Goal: Transaction & Acquisition: Purchase product/service

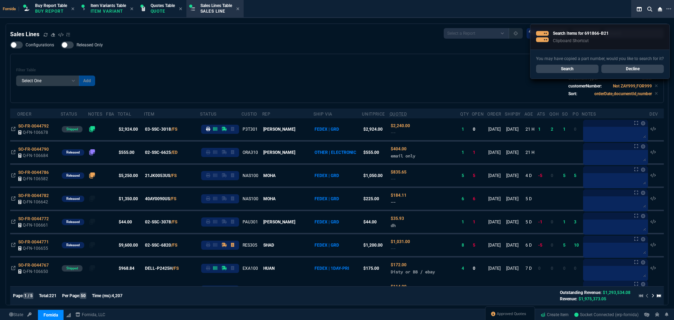
select select "1: BROV"
select select
click at [239, 63] on div "Filter Table Select One Add Filter () Age () ATS () Cond (itemVariantCode) Cust…" at bounding box center [337, 78] width 642 height 37
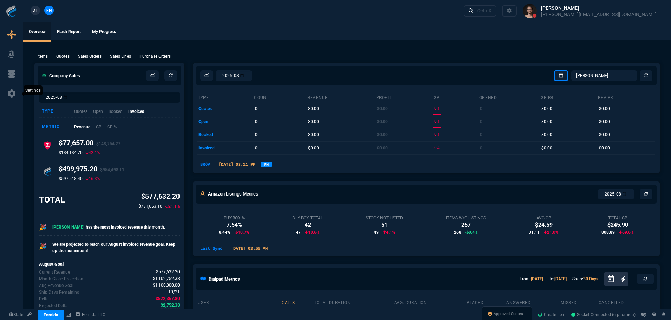
click at [5, 97] on link at bounding box center [11, 93] width 17 height 11
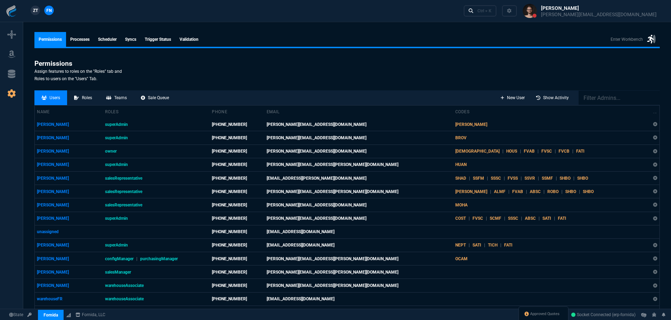
click at [129, 39] on link "syncs" at bounding box center [131, 39] width 20 height 15
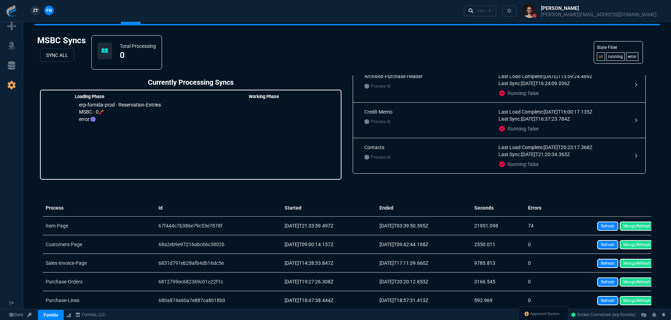
scroll to position [35, 0]
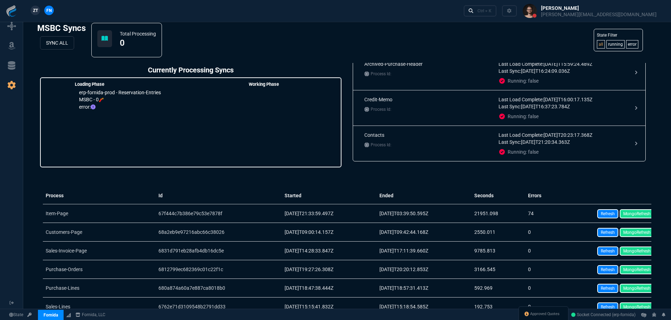
drag, startPoint x: 606, startPoint y: 234, endPoint x: 369, endPoint y: 23, distance: 317.7
click at [606, 234] on link "Refresh" at bounding box center [607, 232] width 21 height 9
click at [642, 232] on link "MongoRefresh" at bounding box center [637, 232] width 34 height 9
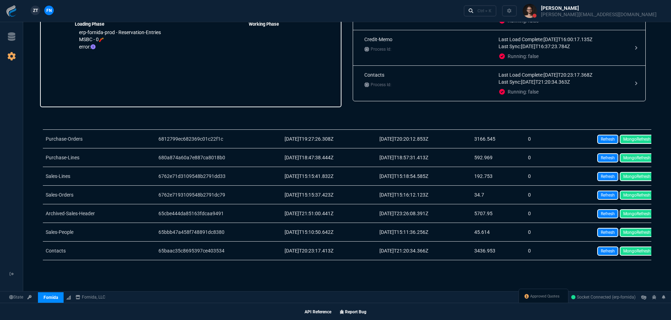
scroll to position [105, 0]
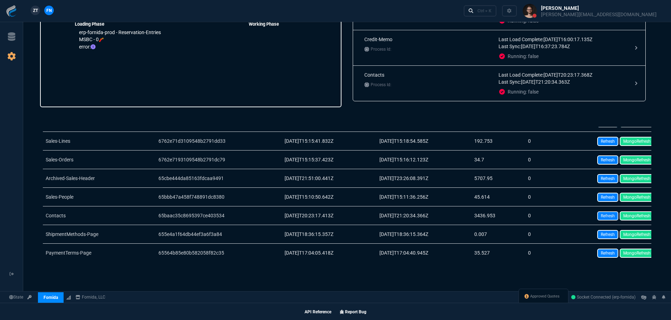
click at [601, 214] on link "Refresh" at bounding box center [607, 215] width 21 height 9
click at [635, 216] on link "MongoRefresh" at bounding box center [637, 215] width 34 height 9
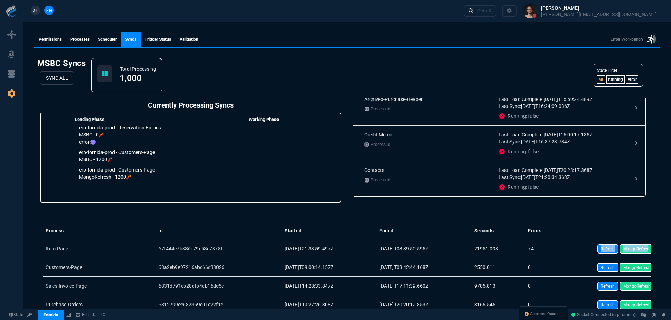
scroll to position [0, 6]
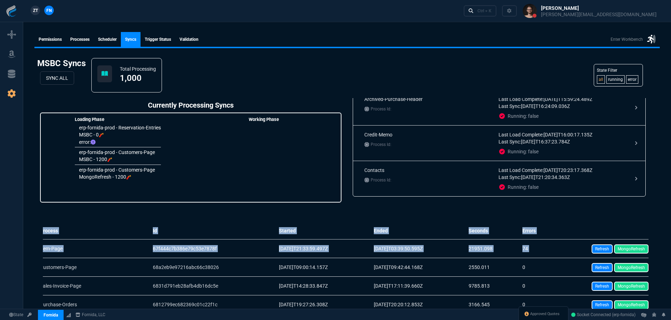
drag, startPoint x: 572, startPoint y: 254, endPoint x: 674, endPoint y: 243, distance: 102.8
click at [671, 243] on html "tempate.component ZT FN Ctrl + K Permissions Processes Scheduler syncs Trigger …" at bounding box center [335, 207] width 671 height 415
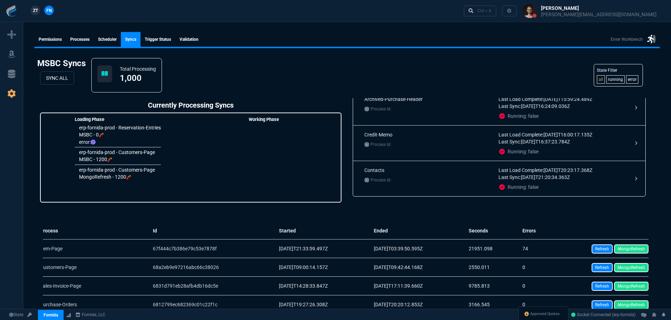
click at [604, 231] on th "Sync" at bounding box center [601, 230] width 94 height 17
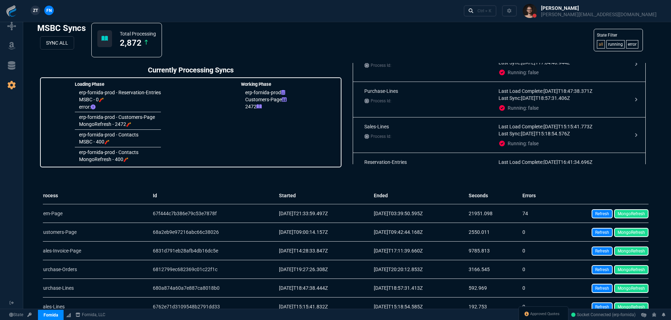
scroll to position [297, 0]
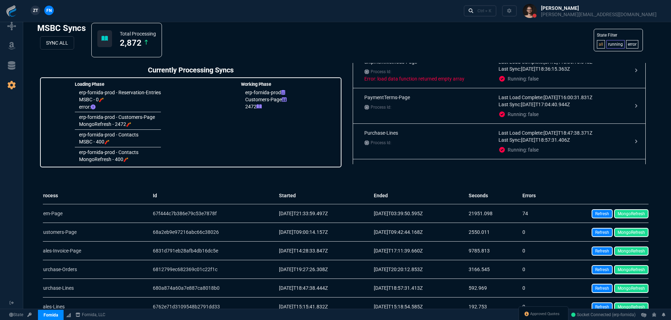
click at [616, 43] on link "running" at bounding box center [615, 44] width 18 height 8
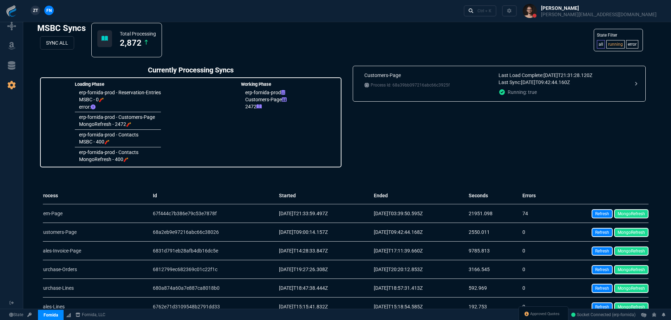
click at [598, 43] on link "all" at bounding box center [601, 44] width 8 height 8
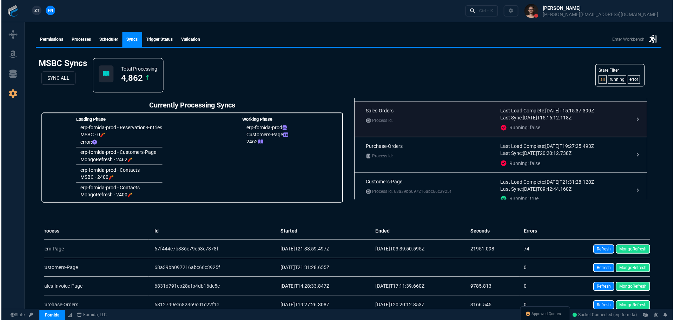
scroll to position [70, 0]
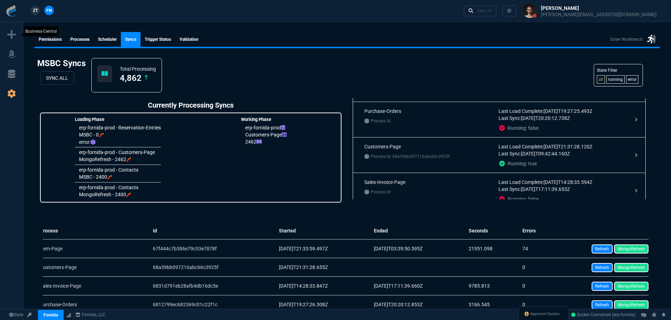
click at [16, 31] on link at bounding box center [11, 34] width 17 height 11
select select "1: BROV"
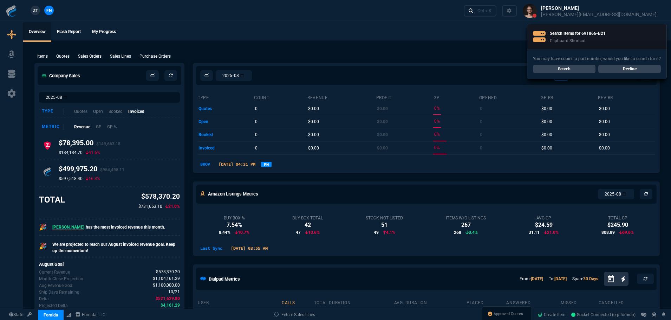
click at [171, 25] on ul "Overview Flash Report My Progress" at bounding box center [347, 31] width 648 height 18
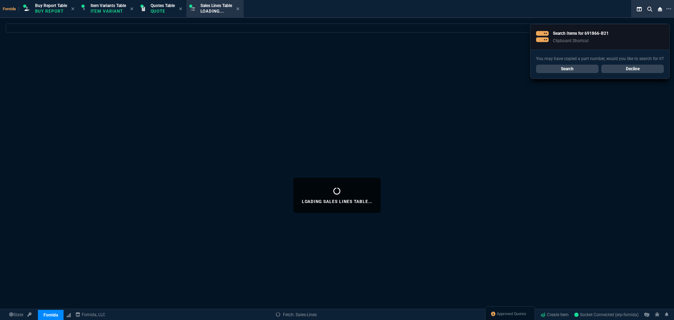
select select
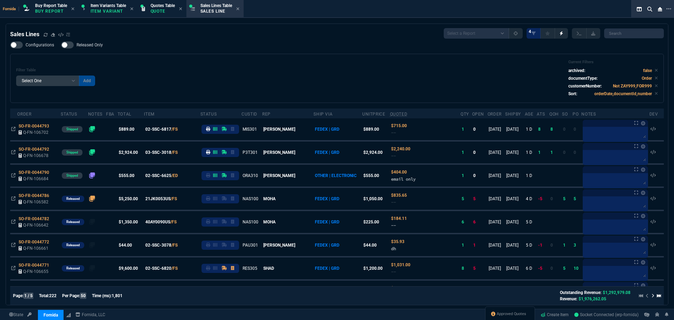
click at [209, 72] on div "Filter Table Select One Add Filter () Age () ATS () Cond (itemVariantCode) Cust…" at bounding box center [337, 78] width 642 height 37
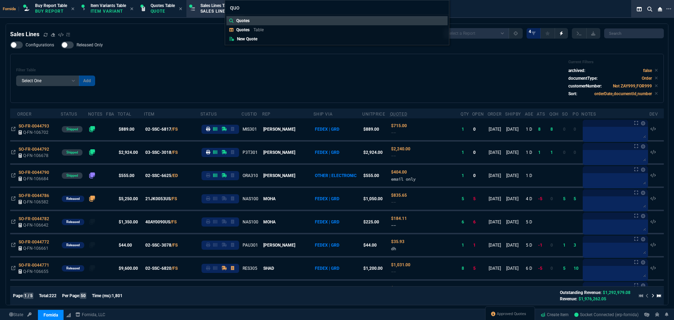
type input "quot"
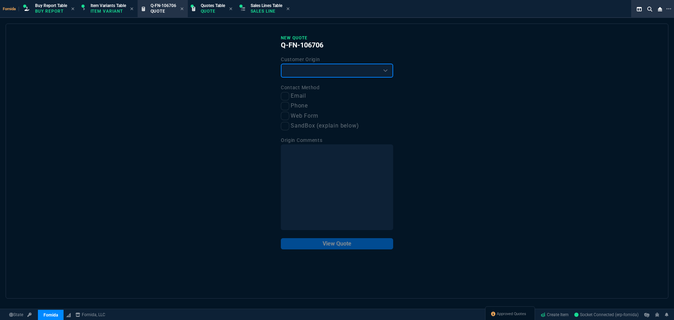
click at [314, 73] on select "Existing Customer Amazon Lead (first order) Website Lead (first order) Called (…" at bounding box center [337, 71] width 112 height 14
select select "existing"
click at [281, 64] on select "Existing Customer Amazon Lead (first order) Website Lead (first order) Called (…" at bounding box center [337, 71] width 112 height 14
click at [292, 93] on label "Email" at bounding box center [337, 96] width 112 height 9
click at [289, 93] on input "Email" at bounding box center [285, 96] width 8 height 8
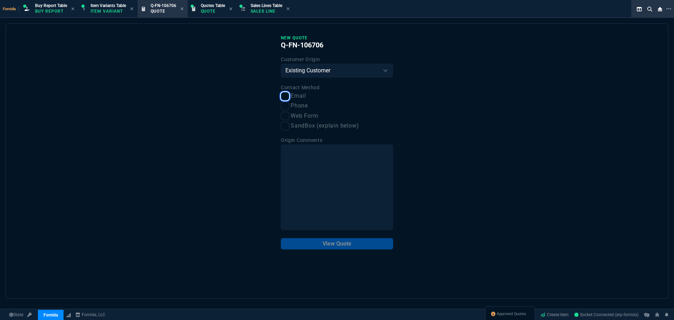
checkbox input "true"
drag, startPoint x: 338, startPoint y: 234, endPoint x: 338, endPoint y: 238, distance: 4.2
click at [338, 235] on div "New Quote Q-FN-106706 Customer Origin Existing Customer Amazon Lead (first orde…" at bounding box center [337, 142] width 112 height 214
click at [338, 242] on button "View Quote" at bounding box center [337, 243] width 112 height 11
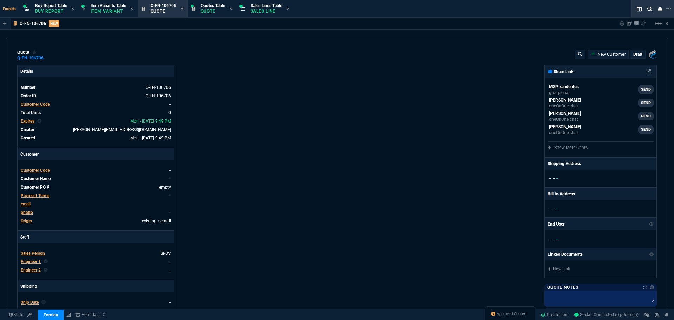
click at [37, 103] on span "Customer Code" at bounding box center [35, 104] width 29 height 5
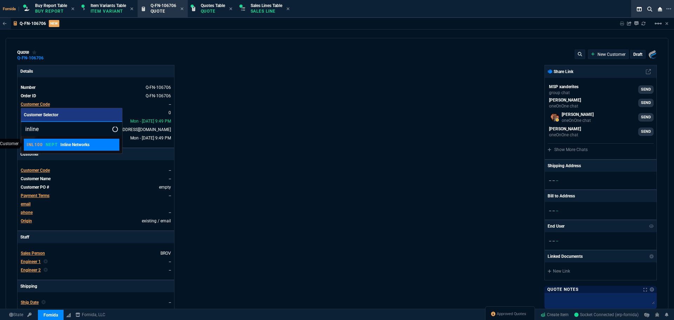
type input "inline"
click at [57, 146] on p "NEPT" at bounding box center [52, 145] width 12 height 6
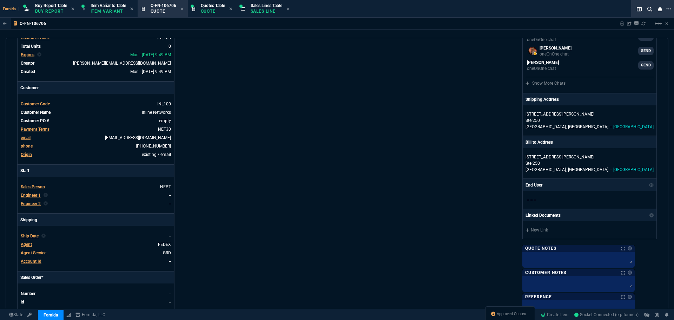
scroll to position [105, 0]
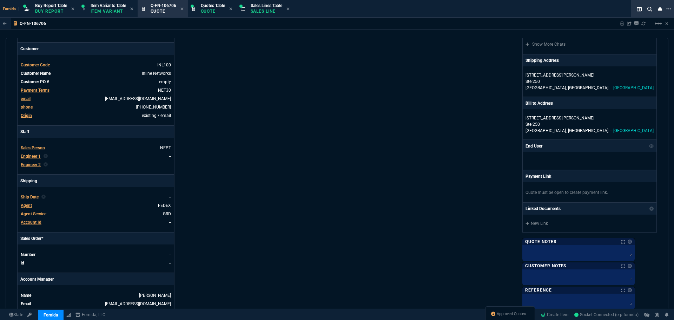
click at [35, 156] on span "Engineer 1" at bounding box center [31, 156] width 20 height 5
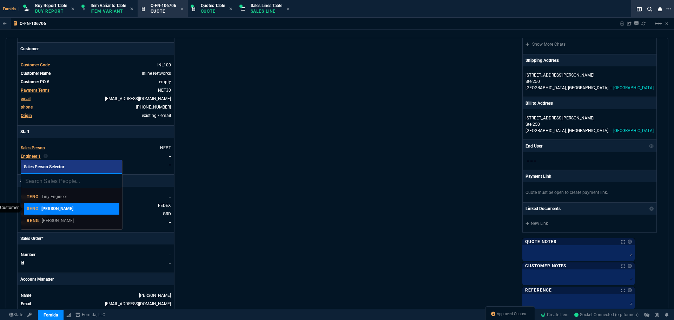
click at [70, 212] on link "SENG Steven Engineer" at bounding box center [72, 209] width 96 height 12
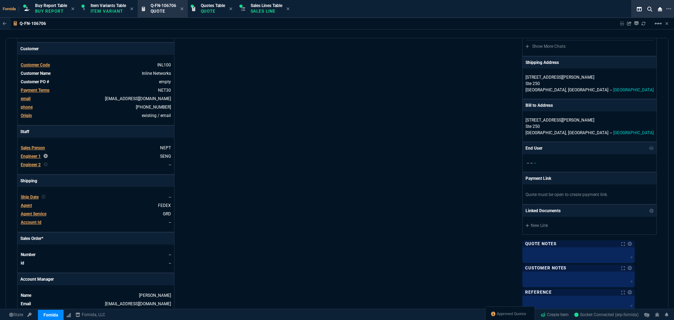
click at [45, 157] on icon at bounding box center [46, 156] width 4 height 4
click at [34, 157] on span "Engineer 1" at bounding box center [31, 156] width 20 height 5
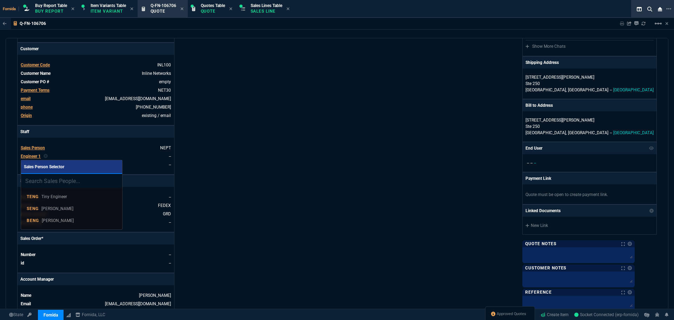
click at [66, 222] on p "Brian Engineer" at bounding box center [58, 220] width 32 height 6
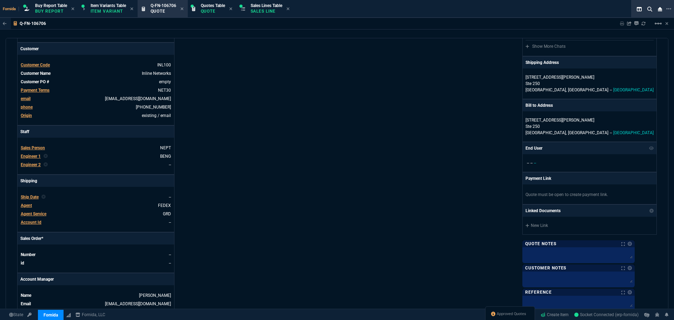
click at [266, 170] on div "Details Number Q-FN-106706 Order ID Q-FN-106706 Customer Code INL100 Total Unit…" at bounding box center [177, 141] width 320 height 362
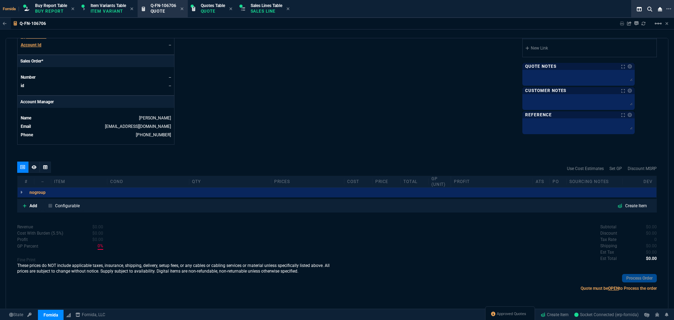
scroll to position [283, 0]
click at [33, 209] on p "Add" at bounding box center [34, 205] width 8 height 6
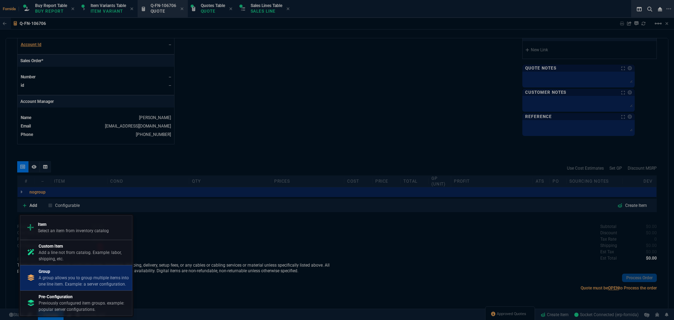
click at [84, 277] on p "A group allows you to group multiple items into one line item. Example: a serve…" at bounding box center [84, 281] width 91 height 13
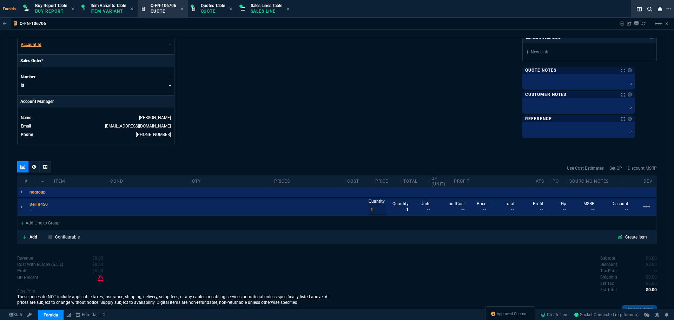
click at [64, 220] on div "Add Line to Group" at bounding box center [337, 222] width 639 height 13
click at [60, 226] on div "Add Line to Group" at bounding box center [40, 222] width 45 height 13
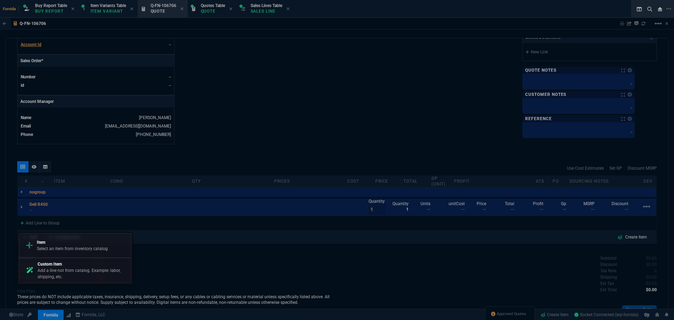
click at [74, 242] on p "Item" at bounding box center [72, 242] width 71 height 6
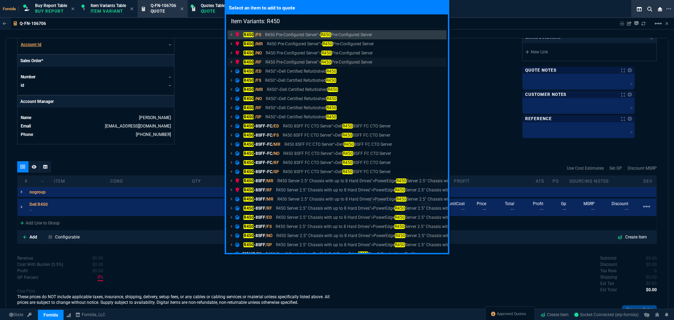
type input "Item Variants: R450"
drag, startPoint x: 273, startPoint y: 63, endPoint x: 238, endPoint y: 141, distance: 84.8
click at [272, 63] on p "R450 Pre-Configured Server"> R450 Pre-Configured Server" at bounding box center [319, 62] width 107 height 6
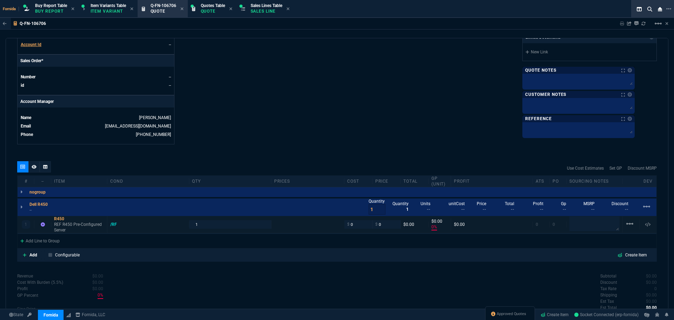
type input "0"
click at [32, 210] on p "--" at bounding box center [41, 210] width 22 height 6
click at [89, 228] on p "REF R450 Pre-Configured Server" at bounding box center [79, 227] width 50 height 11
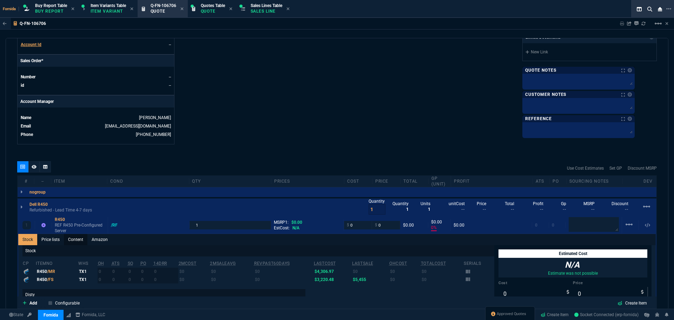
click at [68, 241] on link "Content" at bounding box center [76, 239] width 24 height 11
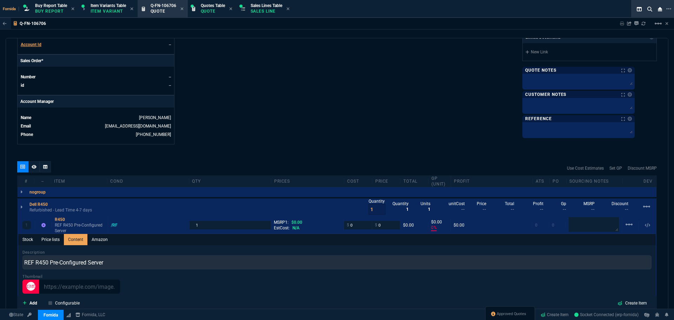
scroll to position [0, 0]
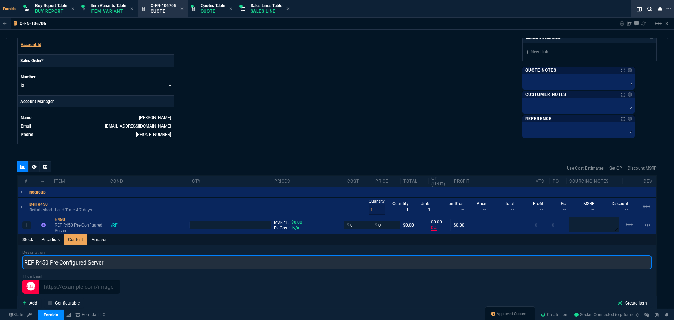
drag, startPoint x: 34, startPoint y: 263, endPoint x: 12, endPoint y: 261, distance: 21.9
click at [12, 261] on div "quote Q-FN-106706 draft Fornida, LLC 2609 Technology Dr Suite 300 Plano, TX 750…" at bounding box center [337, 174] width 663 height 272
type input "Dell R450 Pre-Configured Server"
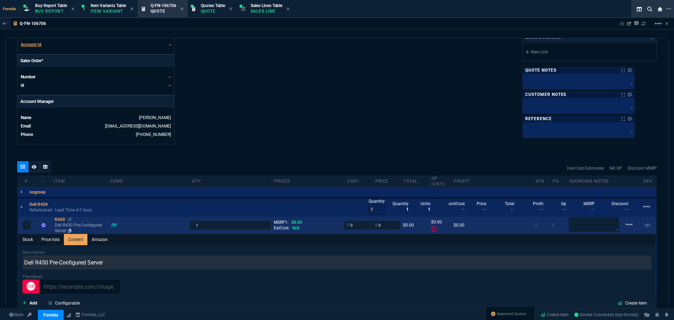
click at [71, 227] on p "Dell R450 Pre-Configured Server" at bounding box center [80, 227] width 50 height 11
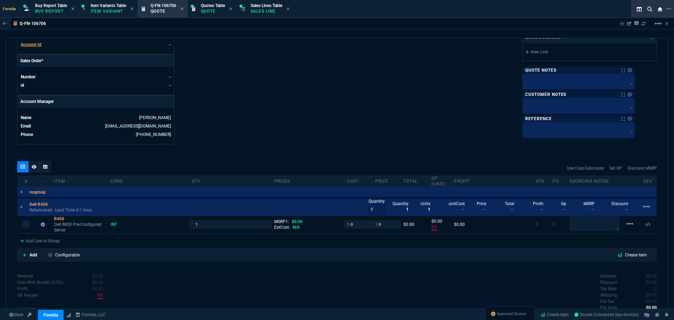
type input "0"
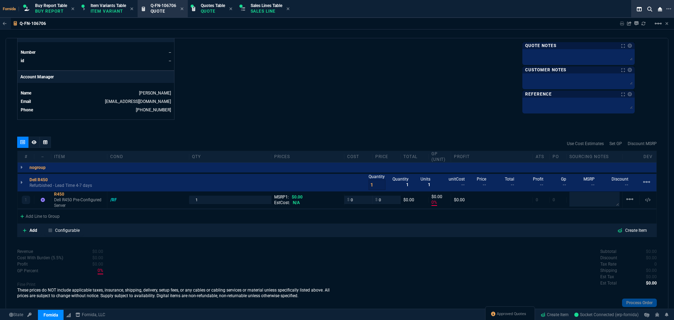
scroll to position [318, 0]
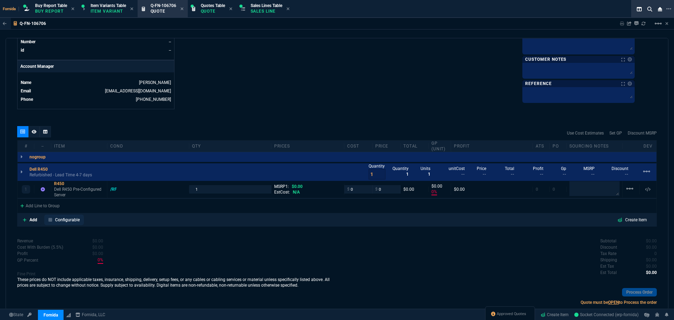
click at [67, 218] on p "Configurable" at bounding box center [67, 220] width 25 height 6
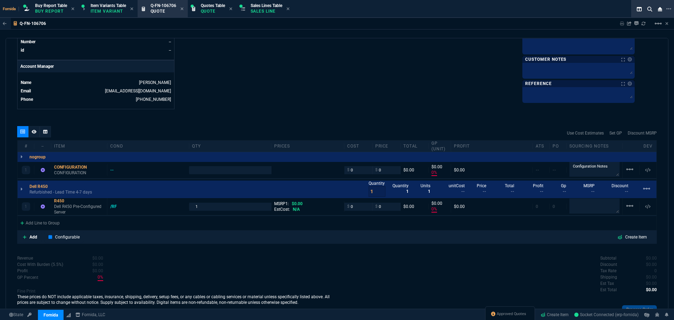
type input "0"
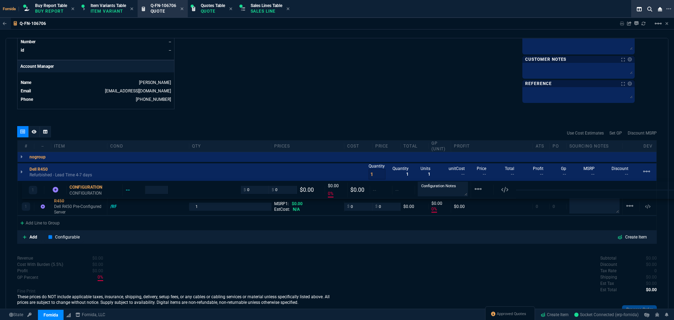
drag, startPoint x: 73, startPoint y: 190, endPoint x: 75, endPoint y: 212, distance: 22.5
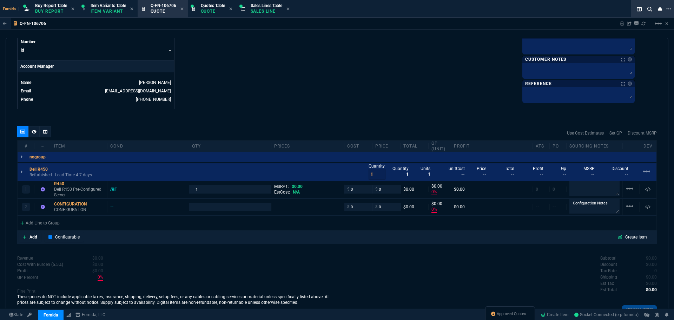
type input "0"
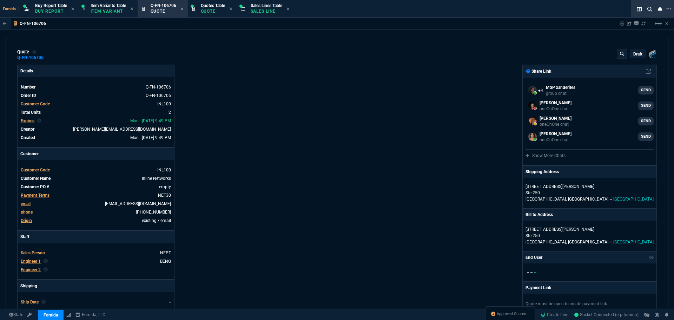
scroll to position [0, 0]
click at [50, 59] on div "quote Q-FN-106706 draft Fornida, LLC 2609 Technology Dr Suite 300 Plano, TX 750…" at bounding box center [337, 55] width 640 height 11
click at [49, 58] on icon at bounding box center [48, 58] width 4 height 4
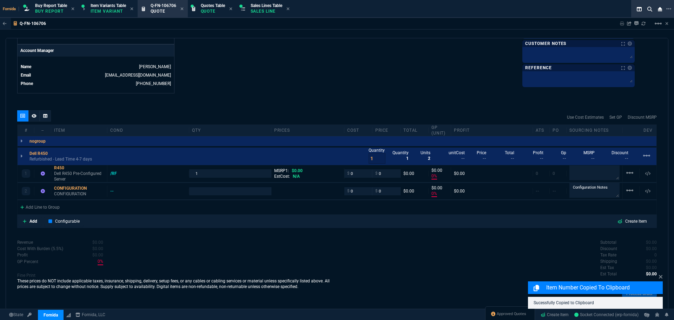
scroll to position [350, 0]
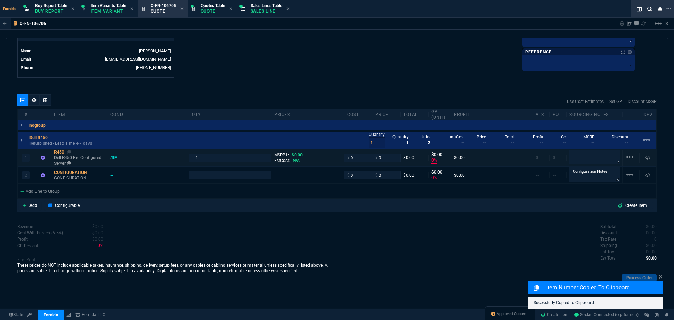
click at [83, 159] on p "Dell R450 Pre-Configured Server" at bounding box center [79, 160] width 50 height 11
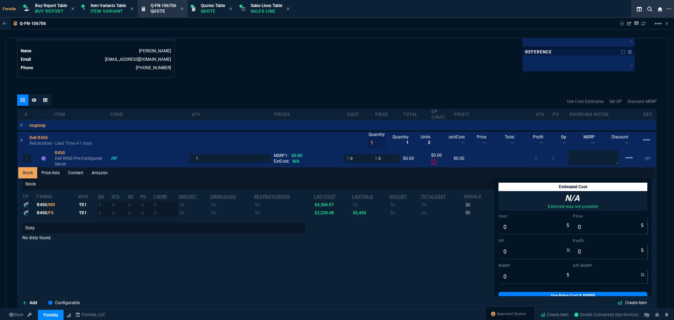
click at [80, 176] on link "Content" at bounding box center [76, 172] width 24 height 11
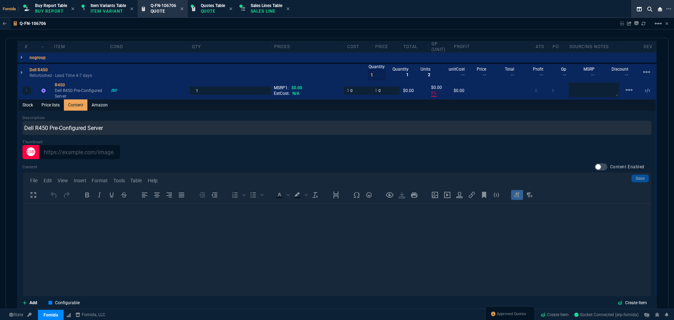
scroll to position [420, 0]
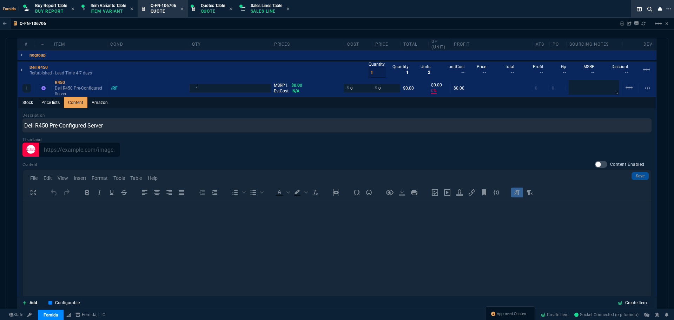
click at [595, 161] on div at bounding box center [601, 164] width 13 height 7
checkbox input "true"
type input "1"
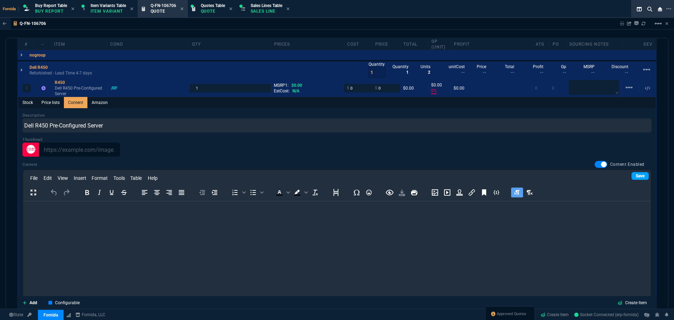
click at [632, 176] on link "Save" at bounding box center [640, 176] width 17 height 8
drag, startPoint x: 128, startPoint y: 245, endPoint x: 131, endPoint y: 241, distance: 4.3
click at [128, 220] on html at bounding box center [337, 210] width 628 height 19
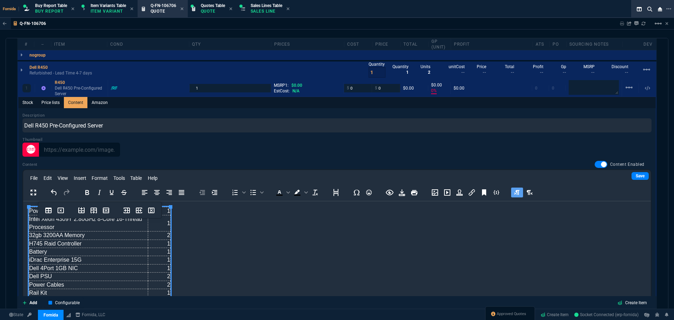
scroll to position [0, 0]
click at [632, 181] on div "File Edit View Insert Format Tools Table Help" at bounding box center [337, 178] width 628 height 14
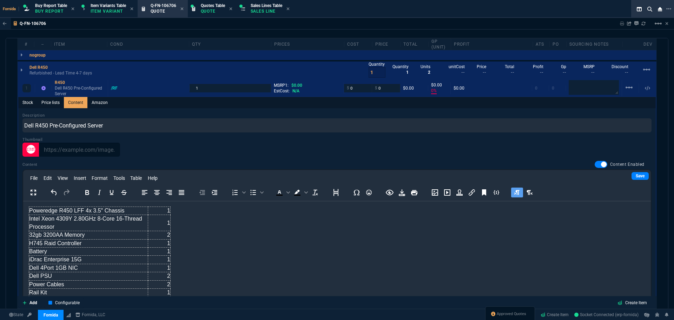
click at [632, 175] on link "Save" at bounding box center [640, 176] width 17 height 8
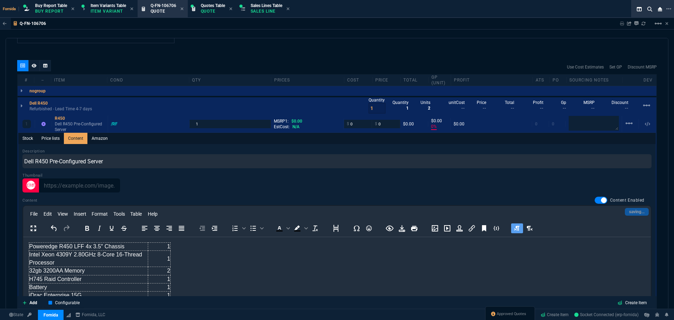
scroll to position [350, 0]
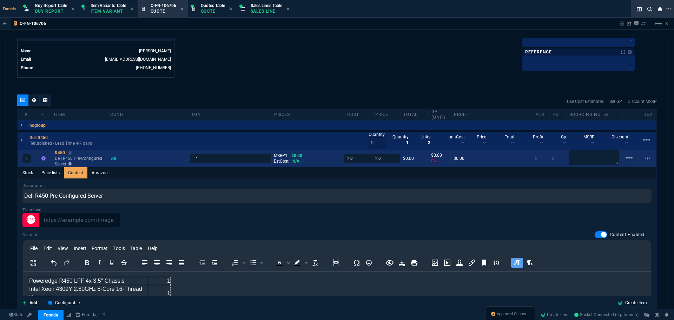
click at [79, 160] on p "Dell R450 Pre-Configured Server" at bounding box center [80, 161] width 50 height 11
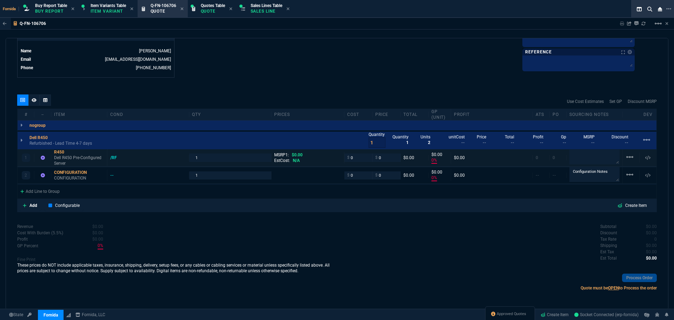
type input "0"
click at [586, 159] on textarea at bounding box center [595, 157] width 50 height 15
type textarea "Garland"
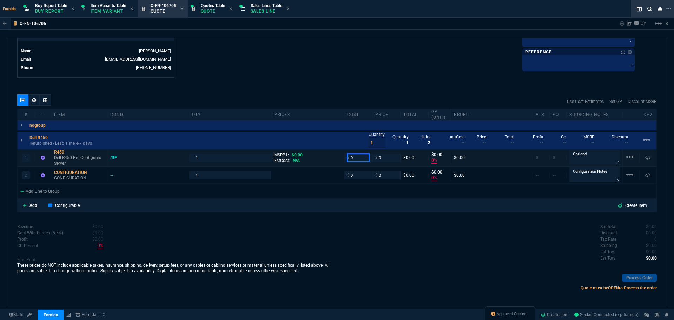
click at [358, 158] on input "0" at bounding box center [358, 157] width 22 height 8
click at [356, 156] on input "0" at bounding box center [358, 157] width 22 height 8
type input "2400"
type input "-100"
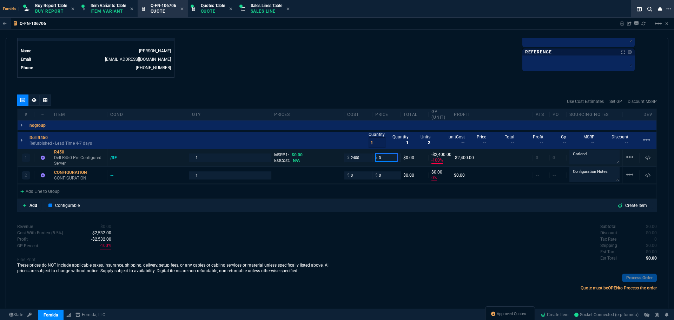
type input "-2400"
click at [342, 229] on div "Subtotal $0.00 Discount $0.00 Tax Rate 0 Shipping $0.00 Est Tax $0.00 Est Total…" at bounding box center [497, 242] width 320 height 39
click at [34, 207] on p "Add" at bounding box center [34, 205] width 8 height 6
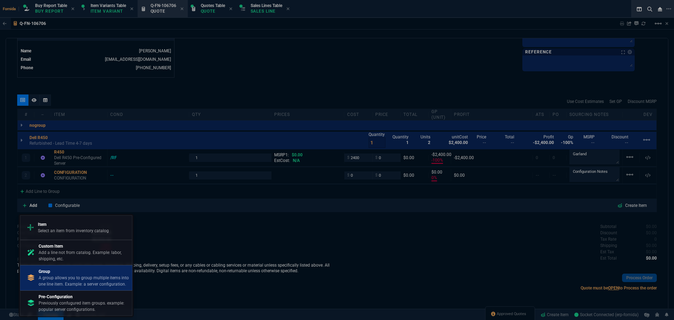
click at [81, 272] on p "Group" at bounding box center [84, 271] width 91 height 6
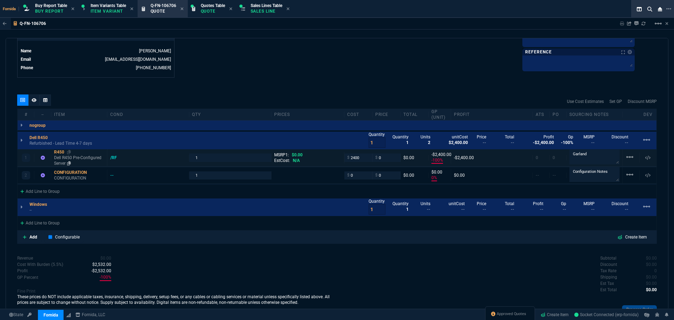
click at [94, 158] on p "Dell R450 Pre-Configured Server" at bounding box center [79, 160] width 50 height 11
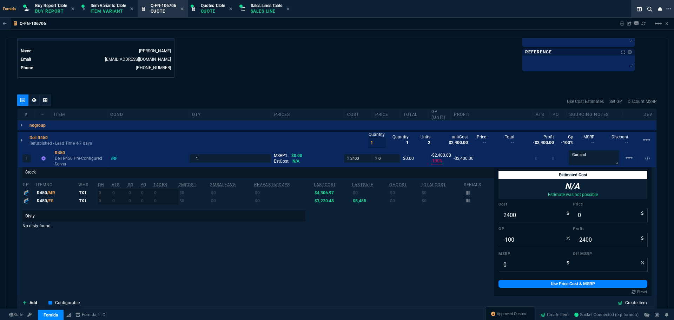
scroll to position [0, 0]
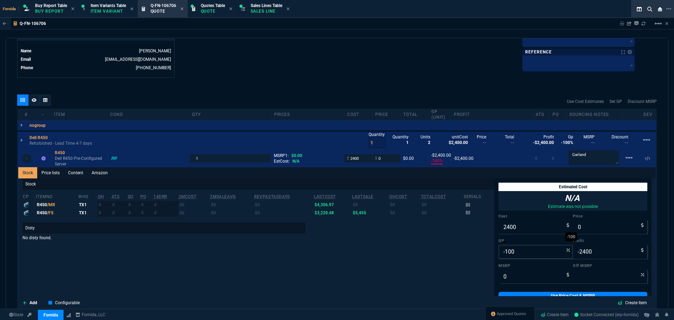
click at [532, 268] on label "MSRP" at bounding box center [536, 266] width 74 height 6
click at [532, 269] on input "0" at bounding box center [536, 276] width 74 height 14
click at [523, 252] on input "-100" at bounding box center [536, 252] width 74 height 14
type input "30"
type input "3429"
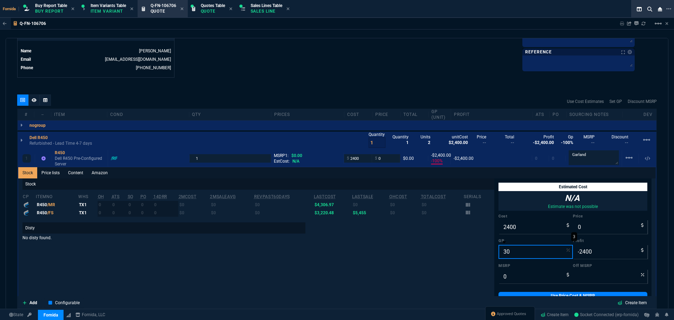
type input "1029"
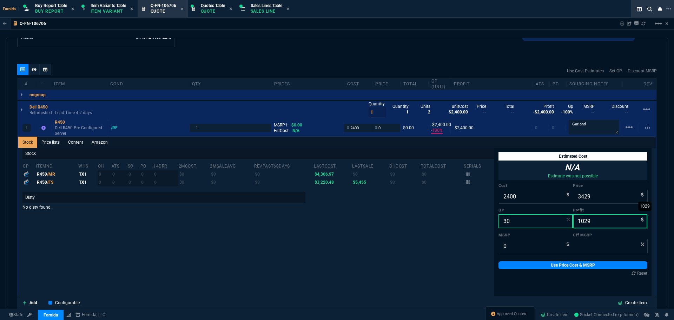
scroll to position [420, 0]
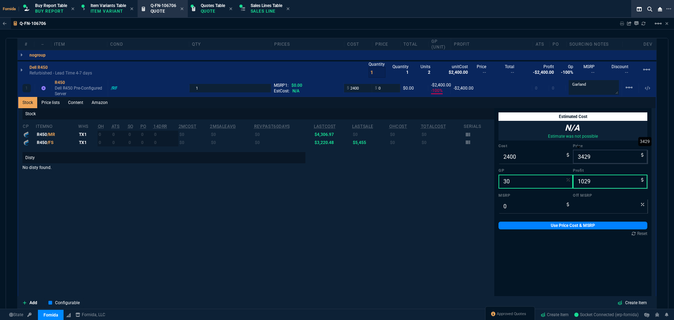
type input "30"
click at [596, 159] on input "3429" at bounding box center [610, 157] width 74 height 14
type input "34"
type input "-6959"
type input "-2366"
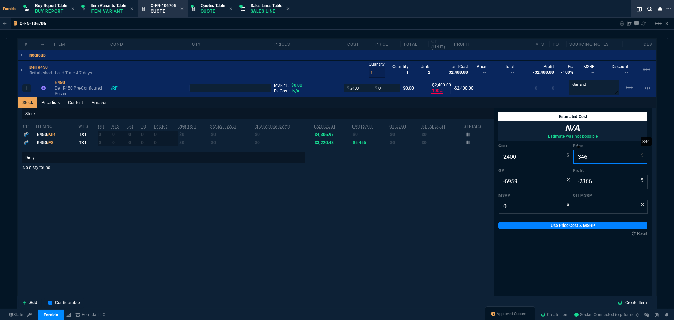
type input "3465"
type input "31"
type input "1065"
type input "34"
type input "-6959"
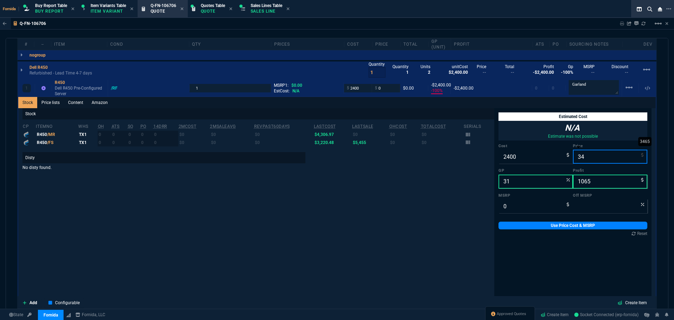
type input "-2366"
type input "3425"
type input "30"
type input "1025"
type input "3425"
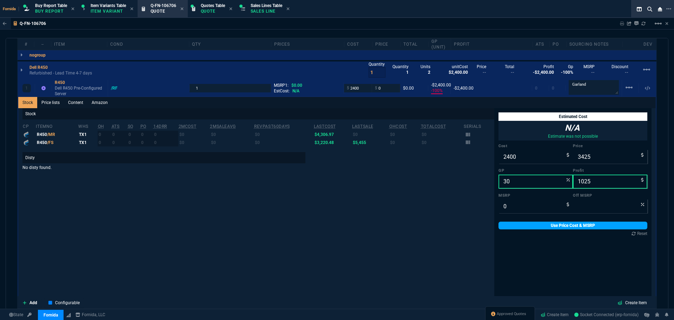
click at [587, 226] on link "Use Price Cost & MSRP" at bounding box center [573, 226] width 149 height 8
type input "3425"
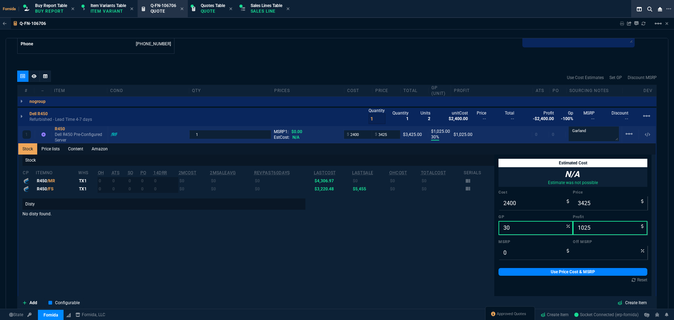
scroll to position [350, 0]
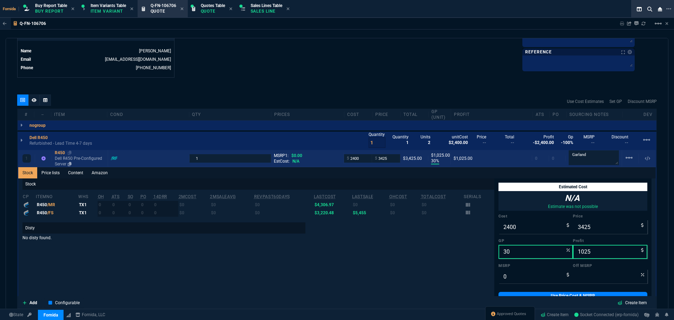
click at [80, 162] on p "Dell R450 Pre-Configured Server" at bounding box center [80, 161] width 50 height 11
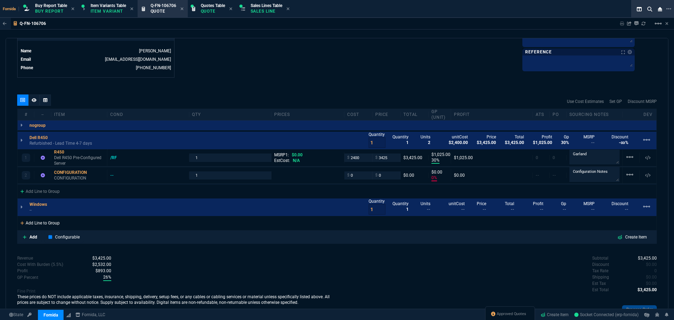
click at [38, 219] on div "Add Line to Group" at bounding box center [40, 222] width 45 height 13
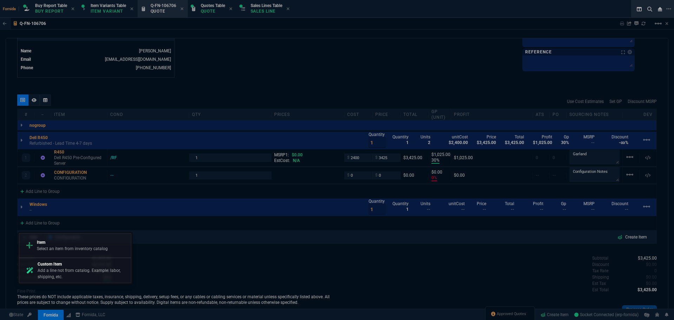
click at [54, 239] on p "Item" at bounding box center [72, 242] width 71 height 6
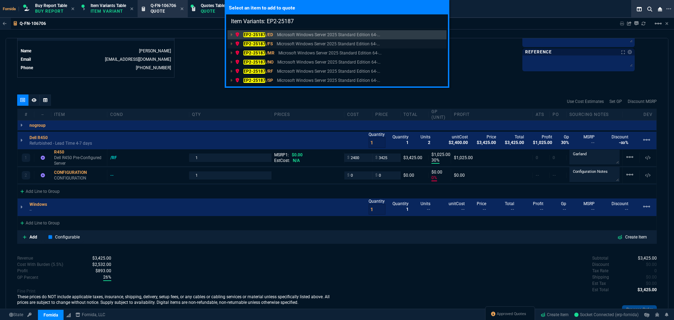
type input "Item Variants: EP2-25187"
click at [276, 45] on div "EP2-25187 /FS Microsoft Windows Server 2025 Standard Edition 64-..." at bounding box center [309, 44] width 148 height 6
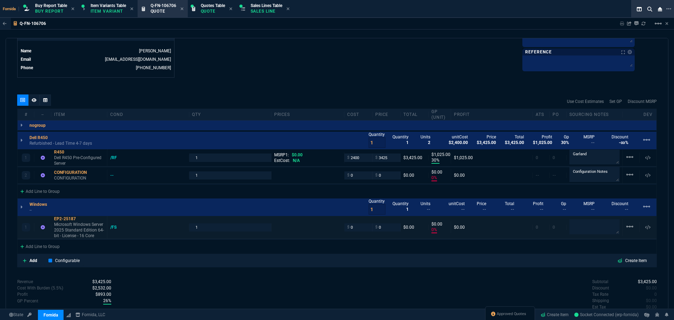
type input "30"
type input "1025"
type input "0"
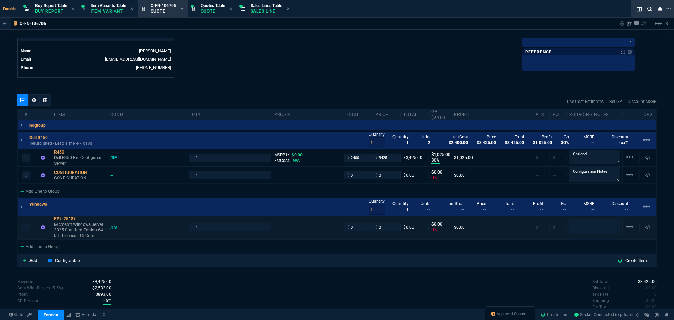
type input "0"
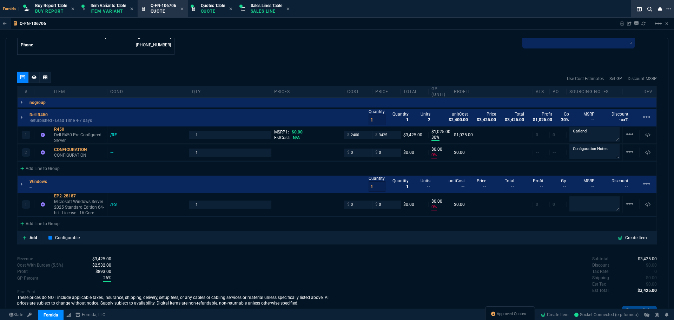
scroll to position [385, 0]
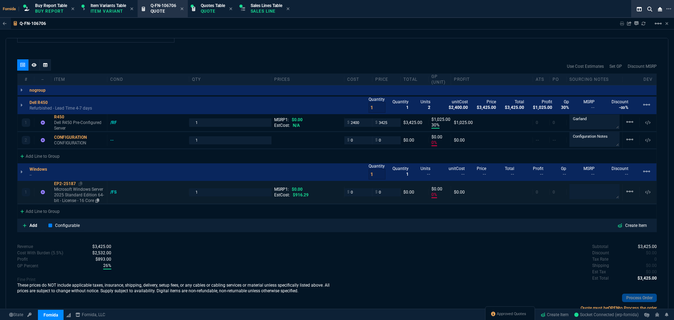
click at [77, 195] on p "Microsoft Windows Server 2025 Standard Edition 64-bit - License - 16 Core" at bounding box center [79, 195] width 50 height 17
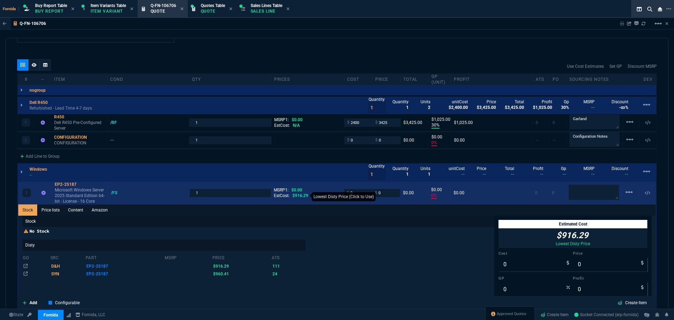
click at [301, 194] on span "$916.29" at bounding box center [301, 195] width 16 height 5
type input "916.29"
type input "-100"
type input "-916"
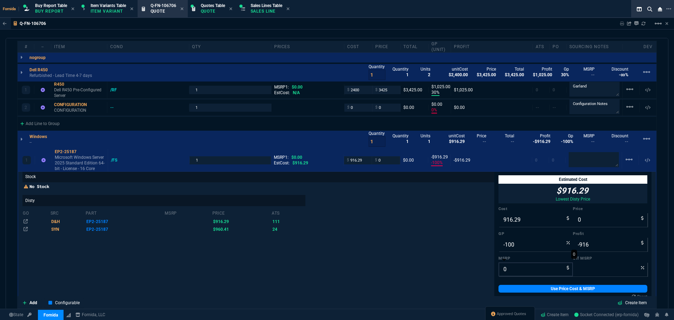
scroll to position [455, 0]
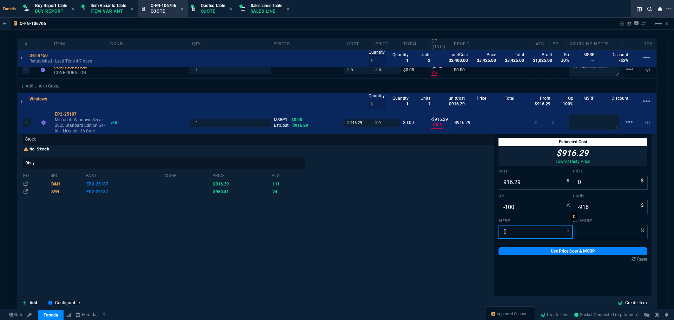
click at [514, 237] on input "0" at bounding box center [536, 232] width 74 height 14
type input "9"
type input "100"
type input "999.99"
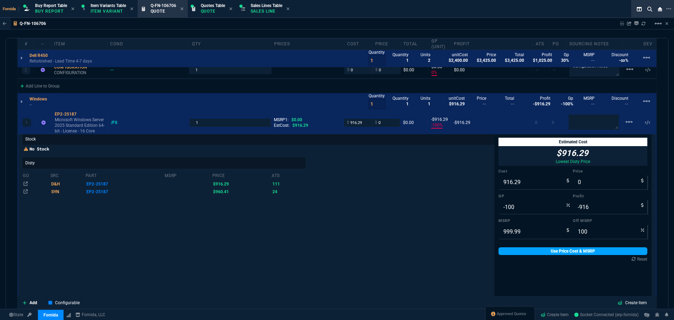
click at [521, 253] on link "Use Price Cost & MSRP" at bounding box center [573, 251] width 149 height 8
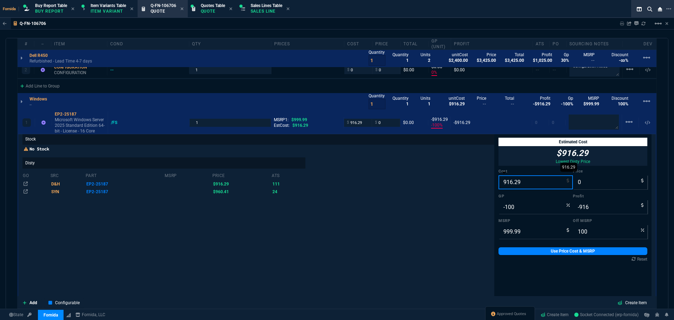
click at [523, 181] on input "916.29" at bounding box center [536, 182] width 74 height 14
type input "8"
type input "-8"
type input "891"
type input "-891"
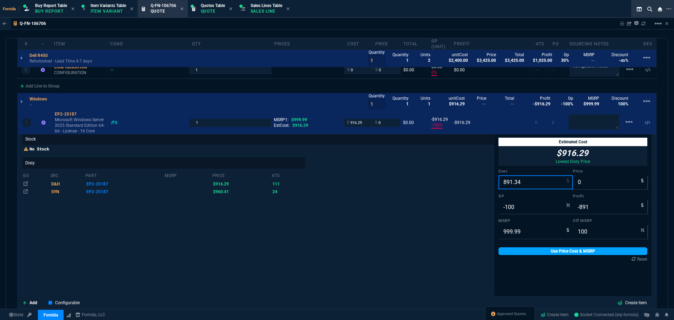
type input "891.34"
click at [552, 252] on link "Use Price Cost & MSRP" at bounding box center [573, 251] width 149 height 8
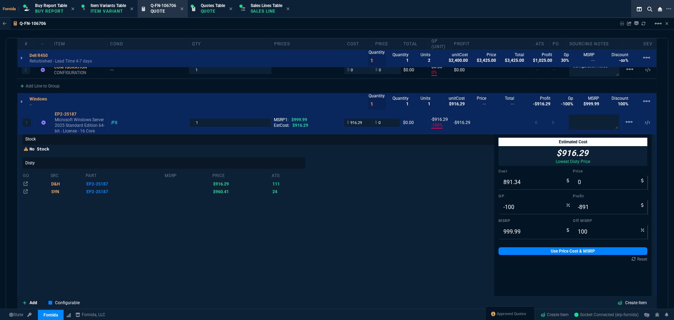
type input "891.34"
click at [594, 185] on input "0" at bounding box center [610, 182] width 74 height 14
click at [523, 204] on input "-100" at bounding box center [536, 207] width 74 height 14
type input "1"
type input "900"
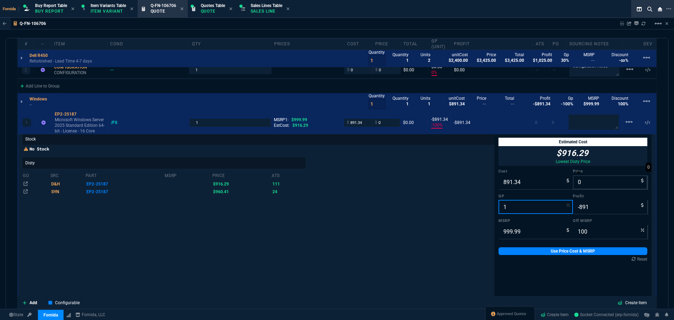
type input "9"
type input "10"
type input "12"
type input "1013"
type input "122"
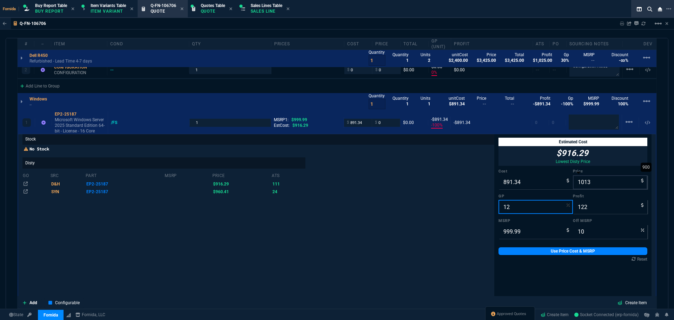
type input "-1"
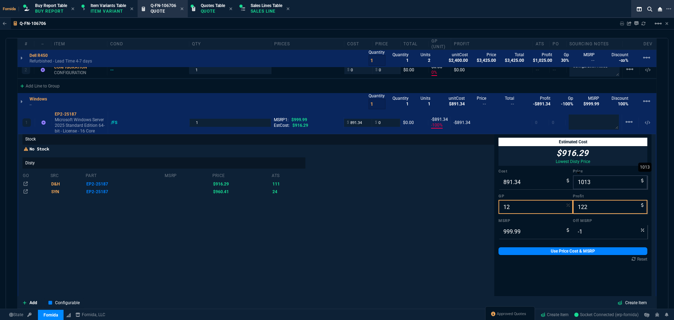
type input "12"
click at [587, 184] on input "1013" at bounding box center [610, 182] width 74 height 14
type input "99"
type input "-800"
type input "-792"
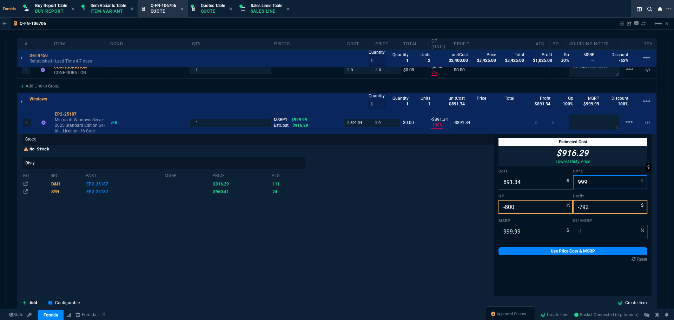
type input "9995"
type input "0"
type input "91"
type input "9104"
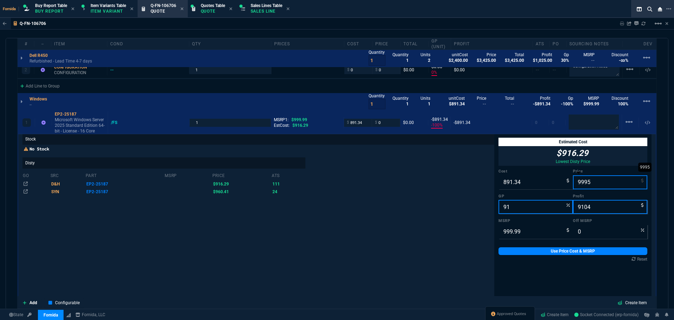
type input "-900"
type input "99"
type input "-800"
type input "-792"
type input "90"
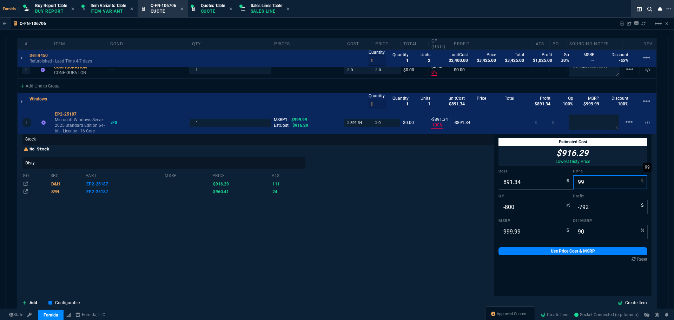
type input "995"
type input "10"
type input "104"
type input "0"
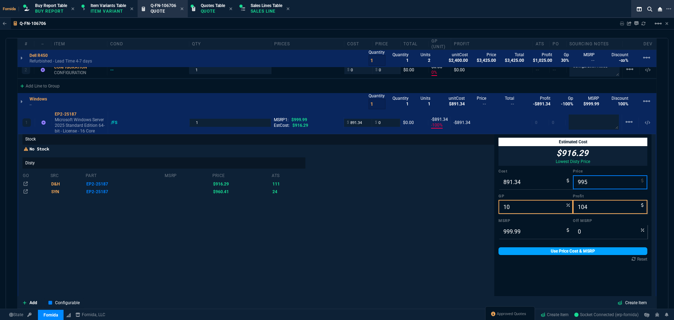
type input "995"
click at [569, 250] on link "Use Price Cost & MSRP" at bounding box center [573, 251] width 149 height 8
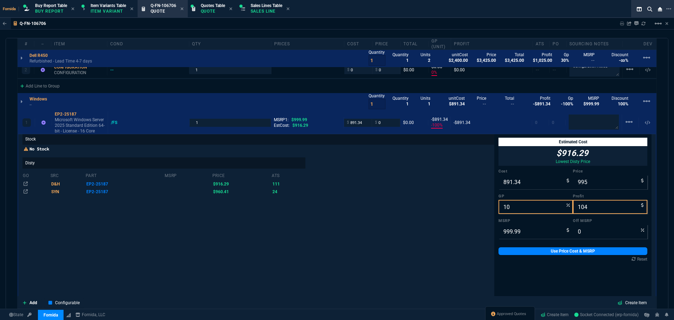
type input "995"
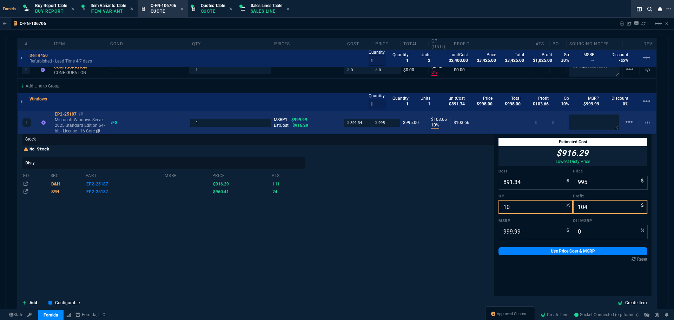
click at [91, 124] on p "Microsoft Windows Server 2025 Standard Edition 64-bit - License - 16 Core" at bounding box center [80, 125] width 50 height 17
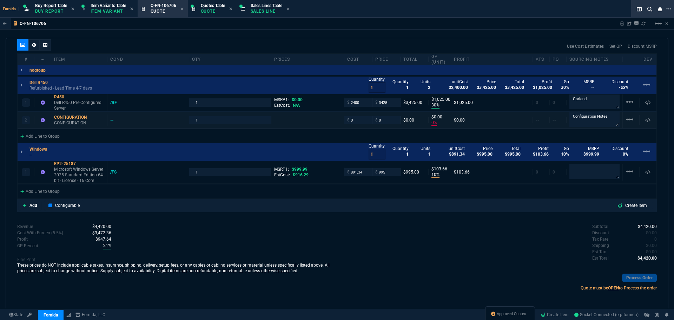
scroll to position [405, 0]
click at [584, 166] on textarea at bounding box center [595, 171] width 50 height 15
type textarea "Disty"
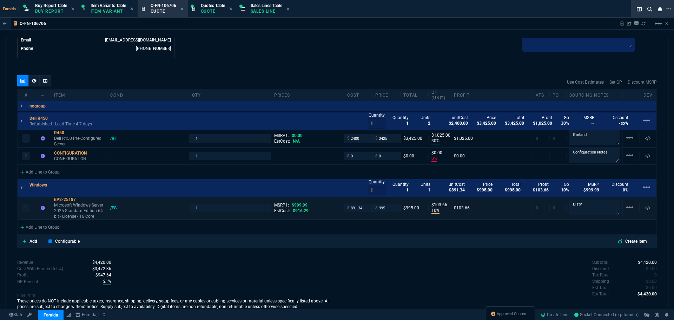
scroll to position [335, 0]
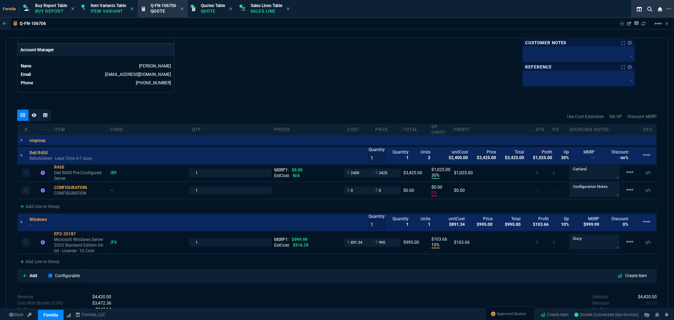
drag, startPoint x: 249, startPoint y: 31, endPoint x: 200, endPoint y: 26, distance: 50.1
click at [249, 31] on div "Q-FN-106706 Sharing Q-FN-106706 Link Dev Link Share on Teams linear_scale quote…" at bounding box center [337, 181] width 674 height 326
click at [120, 9] on p "Item Variant" at bounding box center [108, 11] width 35 height 6
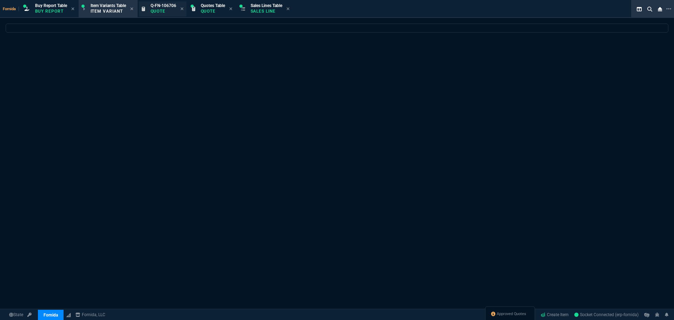
select select
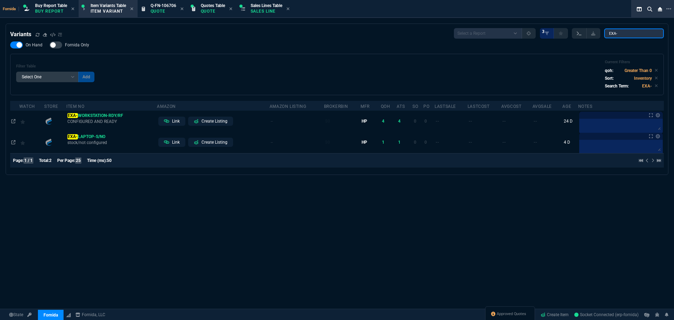
drag, startPoint x: 630, startPoint y: 33, endPoint x: 575, endPoint y: 32, distance: 55.1
click at [575, 32] on div "Select a Report ProblemInventory-7-17-23 BrokerBin22 Listed On Amazon Stock not…" at bounding box center [559, 33] width 210 height 11
click at [383, 83] on div "Filter Table Select One Add Filter () Age (daysAgo) Amazon (asin) Amazon Listin…" at bounding box center [337, 75] width 642 height 30
click at [280, 69] on div "Filter Table Select One Add Filter () Age (daysAgo) Amazon (asin) Amazon Listin…" at bounding box center [337, 75] width 642 height 30
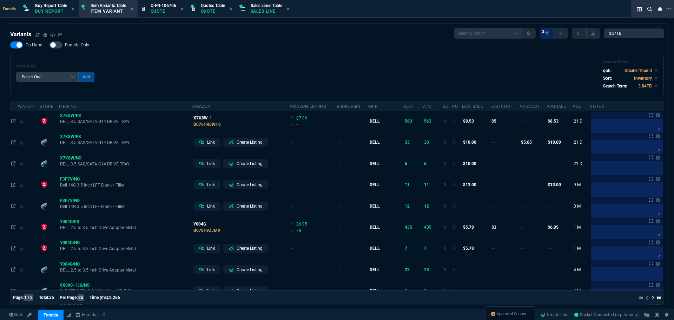
click at [335, 49] on div "On Hand Fornida Only Filter Table Select One Add Filter () Age (daysAgo) Amazon…" at bounding box center [337, 68] width 654 height 54
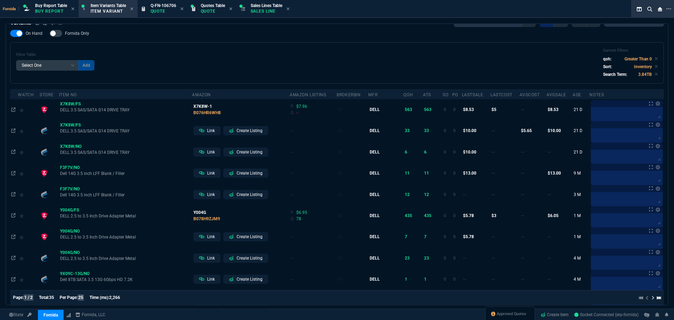
scroll to position [0, 0]
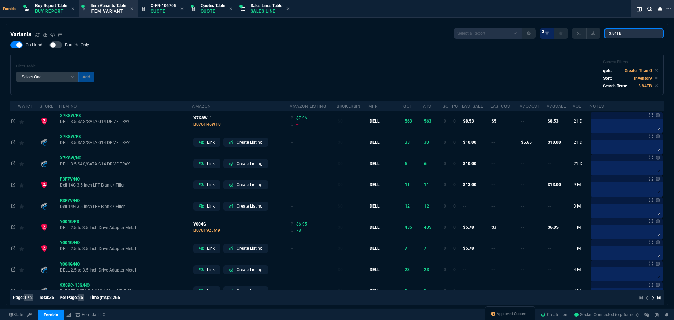
click at [628, 31] on input "3.84TB" at bounding box center [634, 33] width 60 height 10
type input "3.84TB"
click at [312, 44] on div "On Hand Fornida Only Filter Table Select One Add Filter () Age (daysAgo) Amazon…" at bounding box center [337, 68] width 654 height 54
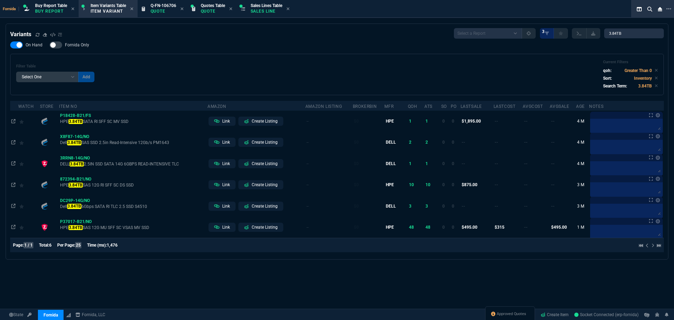
drag, startPoint x: 164, startPoint y: 11, endPoint x: 172, endPoint y: 34, distance: 24.7
click at [164, 11] on p "Quote" at bounding box center [164, 11] width 26 height 6
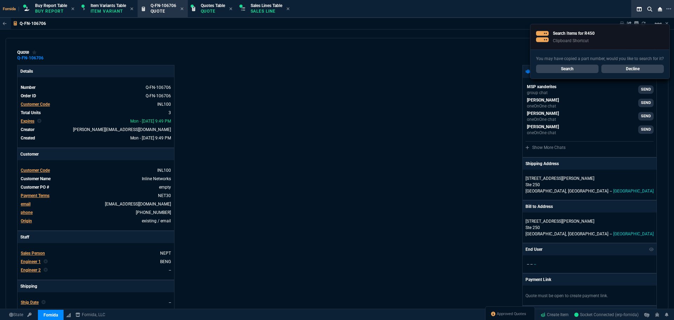
type input "30"
type input "1025"
type input "0"
type input "10"
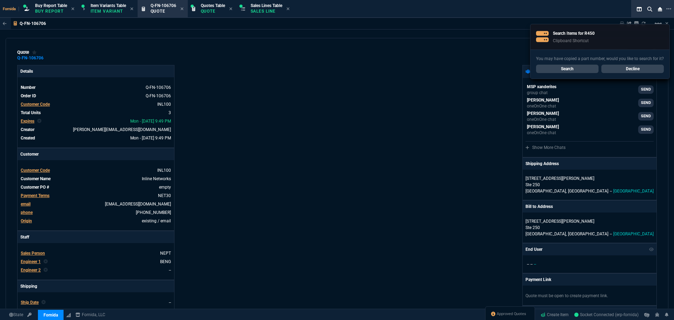
type input "104"
type input "0"
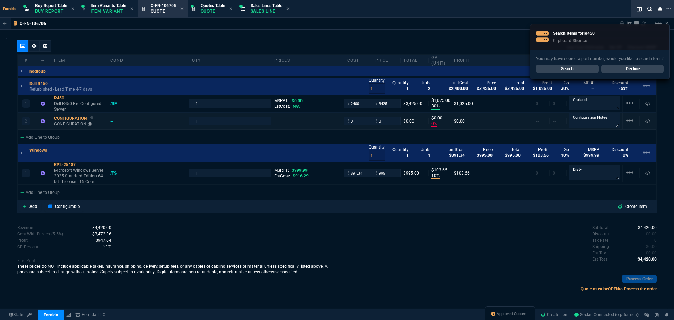
scroll to position [405, 0]
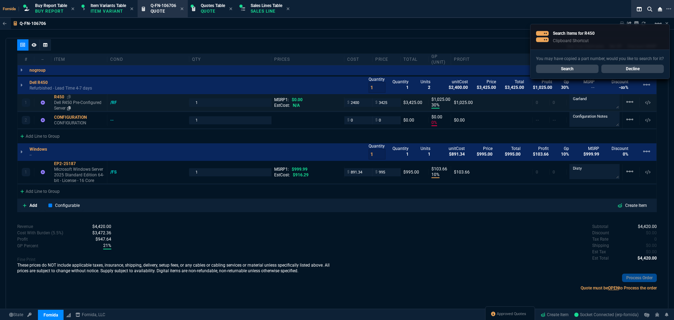
click at [70, 100] on p "Dell R450 Pre-Configured Server" at bounding box center [79, 105] width 50 height 11
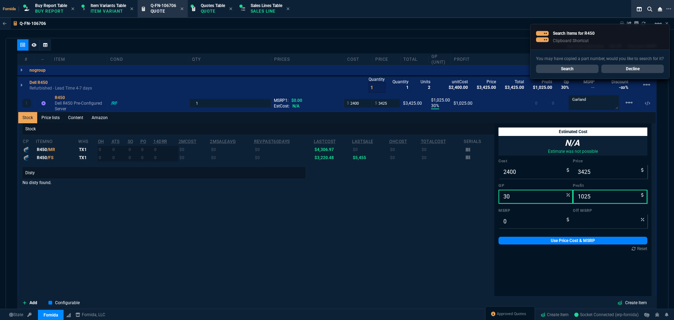
drag, startPoint x: 71, startPoint y: 116, endPoint x: 97, endPoint y: 127, distance: 27.5
click at [71, 117] on link "Content" at bounding box center [76, 117] width 24 height 11
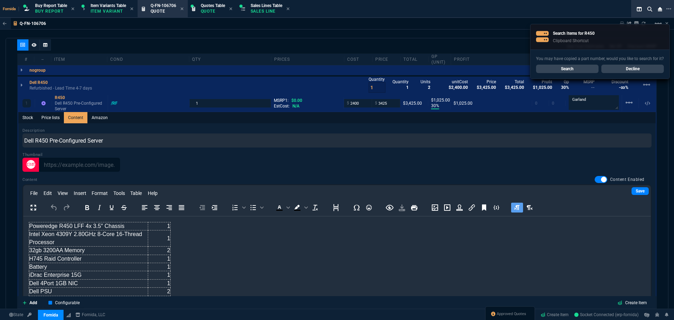
scroll to position [0, 0]
click at [101, 225] on td "Poweredge R450 LFF 4x 3.5″ Chassis" at bounding box center [88, 226] width 119 height 8
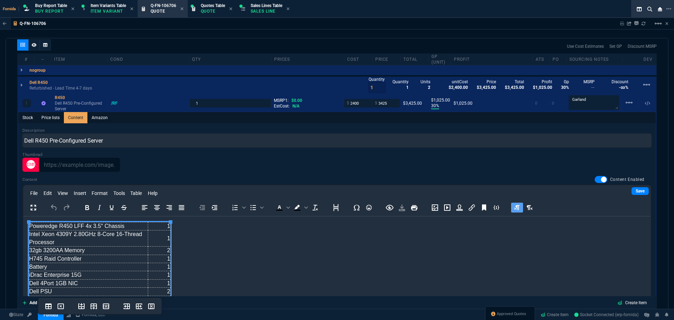
click at [86, 227] on td "Poweredge R450 LFF 4x 3.5″ Chassis" at bounding box center [88, 226] width 119 height 8
drag, startPoint x: 80, startPoint y: 226, endPoint x: 72, endPoint y: 225, distance: 7.5
click at [72, 225] on td "Poweredge R450 LFF 8x 3.5″ Chassis" at bounding box center [88, 226] width 119 height 8
click at [92, 225] on td "Poweredge R450 SFF 8x 3.5″ Chassis" at bounding box center [88, 226] width 119 height 8
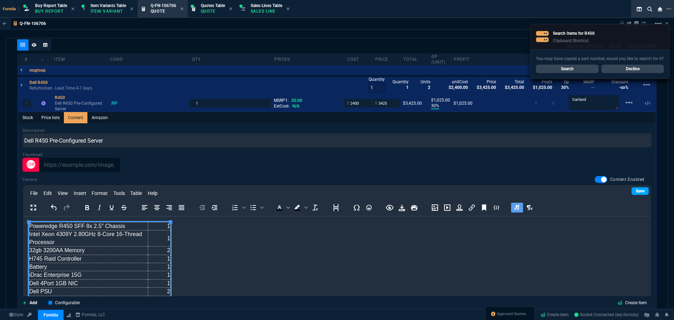
click at [632, 194] on link "Save" at bounding box center [640, 191] width 17 height 8
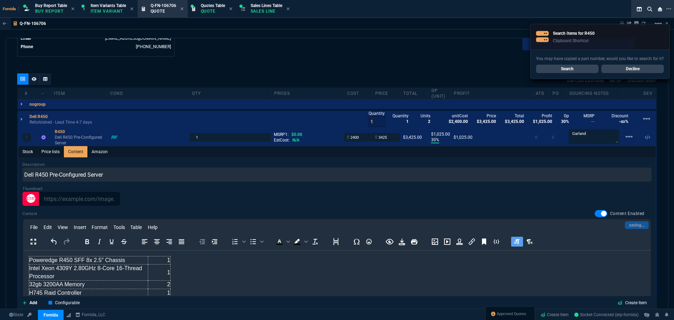
scroll to position [335, 0]
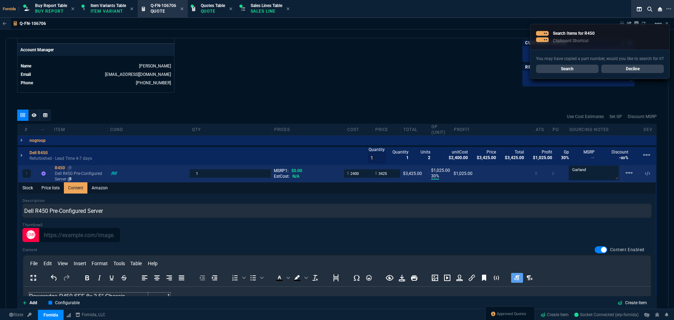
click at [70, 176] on p "Dell R450 Pre-Configured Server" at bounding box center [80, 176] width 50 height 11
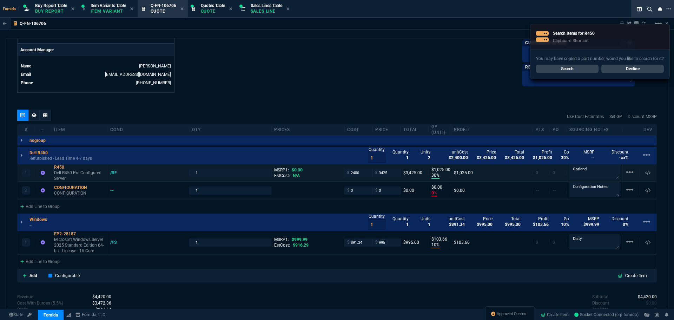
type input "30"
type input "1025"
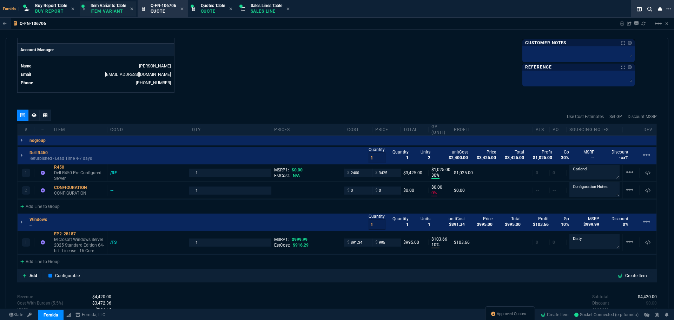
drag, startPoint x: 120, startPoint y: 10, endPoint x: 127, endPoint y: 11, distance: 7.2
click at [120, 10] on p "Item Variant" at bounding box center [108, 11] width 35 height 6
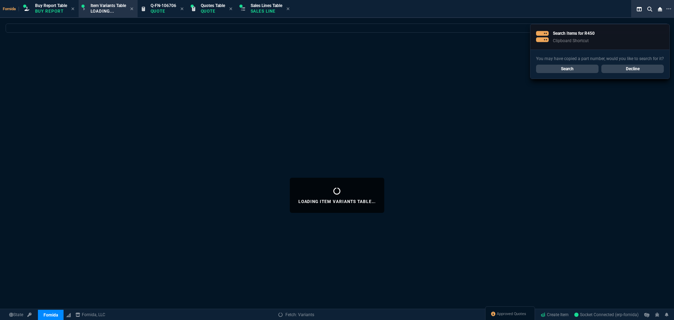
select select
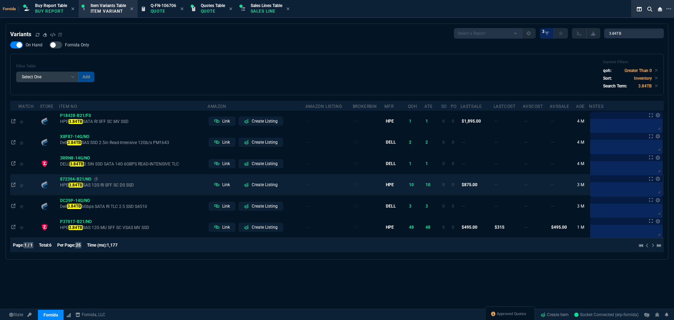
click at [93, 178] on div "872394-B21/NO" at bounding box center [133, 179] width 146 height 6
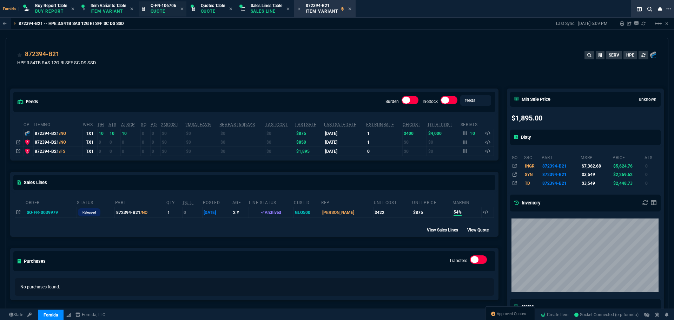
click at [164, 14] on div "Q-FN-106706 Quote" at bounding box center [164, 9] width 26 height 12
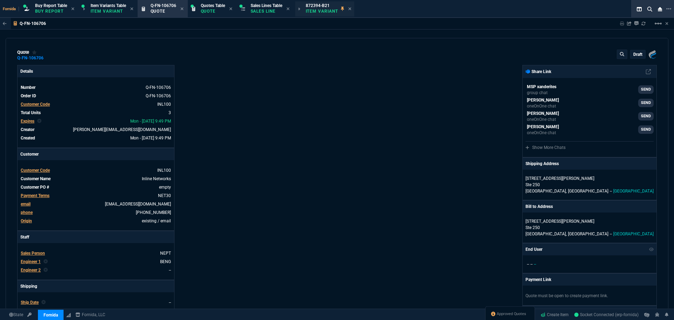
type input "30"
type input "1025"
type input "0"
type input "10"
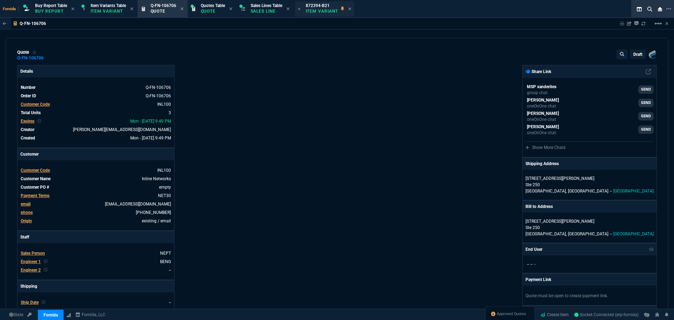
type input "104"
type input "0"
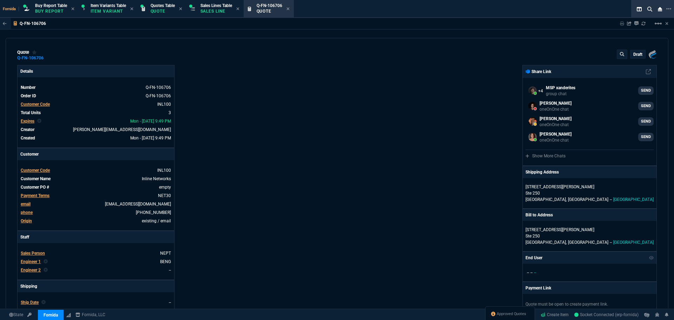
select select "1: BROV"
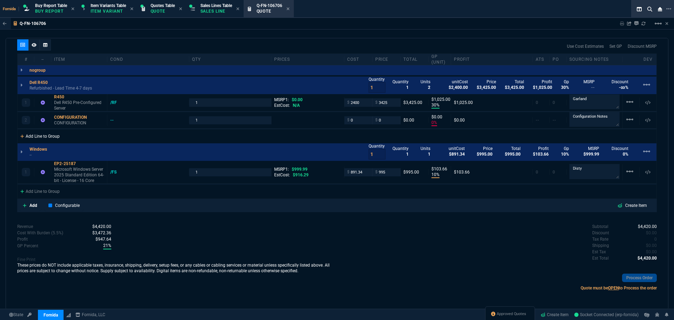
click at [46, 132] on div "Add Line to Group" at bounding box center [40, 135] width 45 height 13
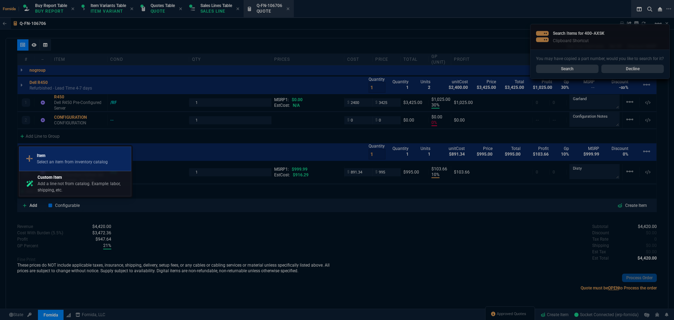
click at [66, 162] on p "Select an item from inventory catalog" at bounding box center [72, 162] width 71 height 6
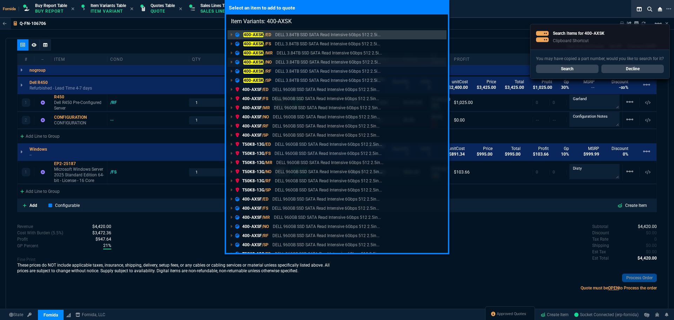
type input "Item Variants: 400-AXSK"
click at [285, 62] on p "DELL 3.84TB SSD SATA Read Intensive 6Gbps 512 2.5i..." at bounding box center [328, 62] width 105 height 6
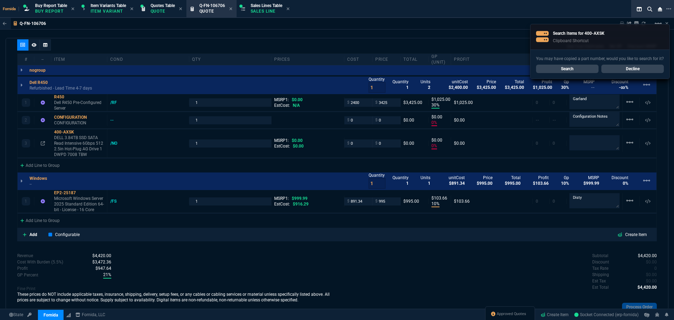
type input "30"
type input "1025"
type input "0"
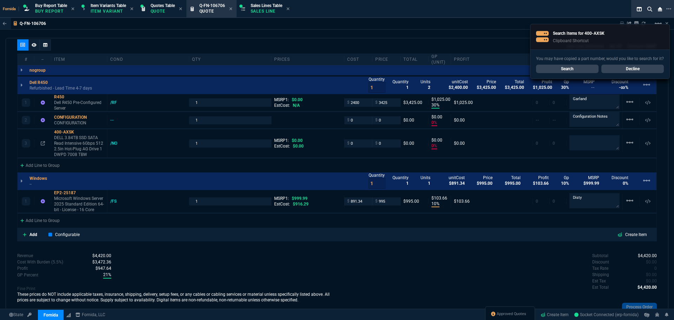
type input "0"
type input "10"
type input "104"
type input "0"
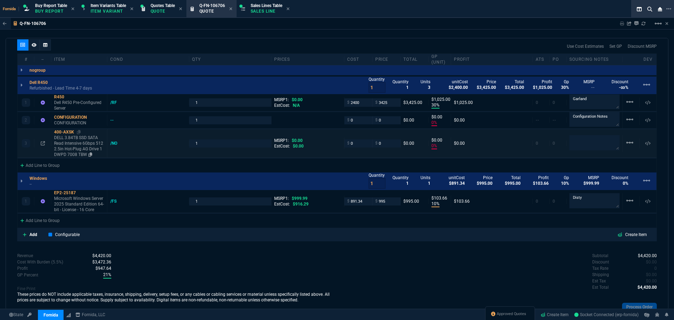
click at [82, 149] on p "DELL 3.84TB SSD SATA Read Intensive 6Gbps 512 2.5in Hot-Plug AG Drive 1 DWPD 70…" at bounding box center [79, 146] width 50 height 22
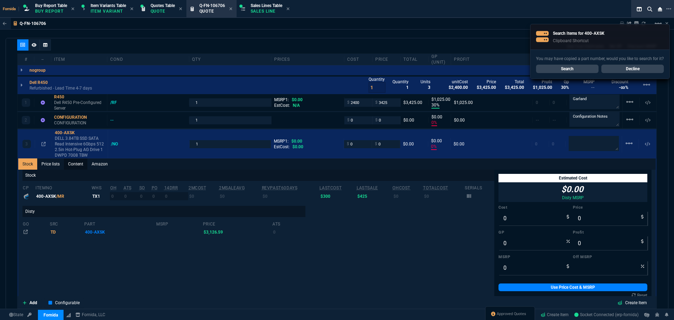
click at [78, 165] on link "Content" at bounding box center [76, 163] width 24 height 11
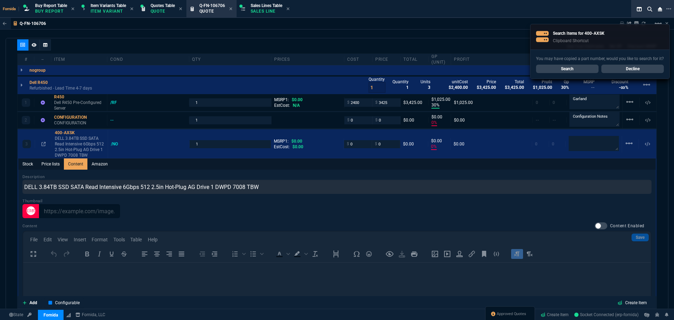
scroll to position [0, 0]
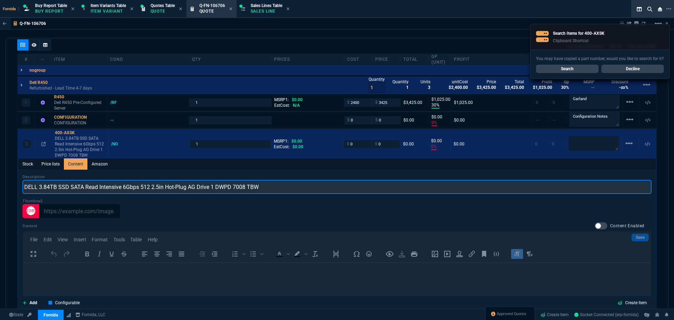
drag, startPoint x: 274, startPoint y: 188, endPoint x: 210, endPoint y: 190, distance: 64.3
click at [210, 190] on input "DELL 3.84TB SSD SATA Read Intensive 6Gbps 512 2.5in Hot-Plug AG Drive 1 DWPD 70…" at bounding box center [336, 187] width 629 height 14
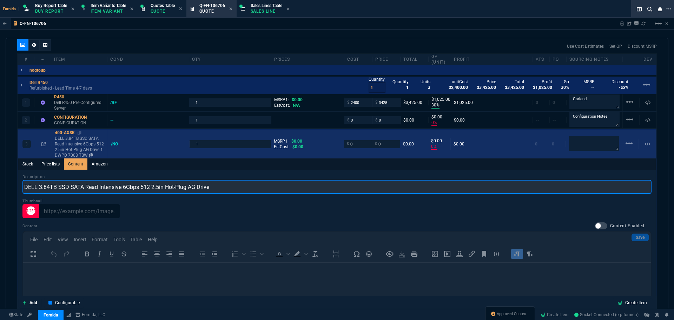
type input "DELL 3.84TB SSD SATA Read Intensive 6Gbps 512 2.5in Hot-Plug AG Drive"
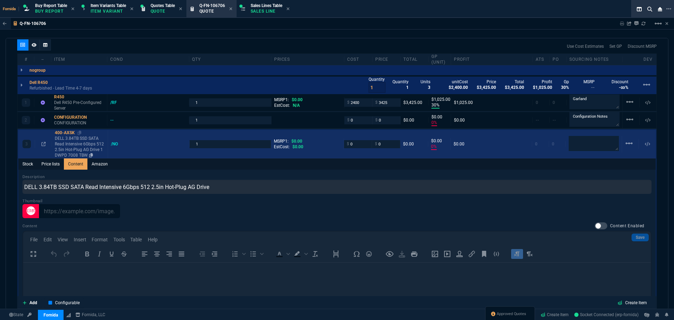
click at [62, 144] on p "DELL 3.84TB SSD SATA Read Intensive 6Gbps 512 2.5in Hot-Plug AG Drive 1 DWPD 70…" at bounding box center [80, 147] width 50 height 22
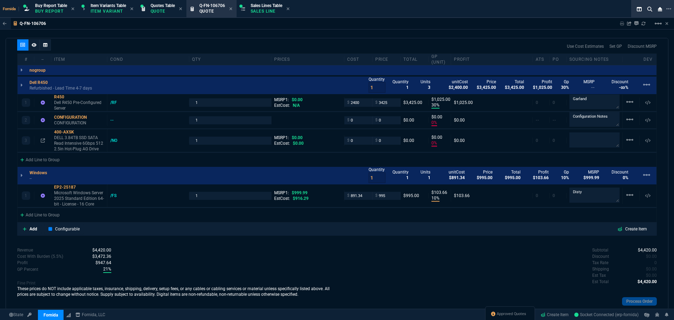
type input "0"
click at [71, 139] on p "DELL 3.84TB SSD SATA Read Intensive 6Gbps 512 2.5in Hot-Plug AG Drive" at bounding box center [79, 143] width 50 height 17
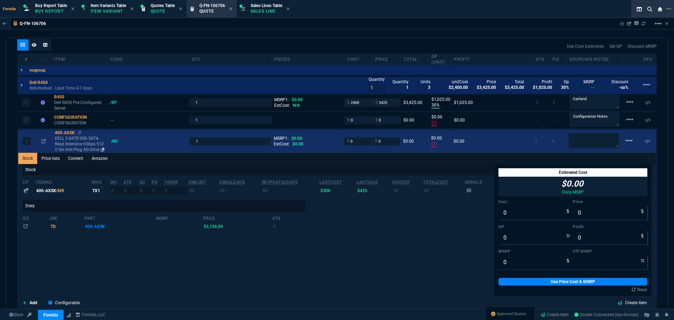
click at [79, 144] on p "DELL 3.84TB SSD SATA Read Intensive 6Gbps 512 2.5in Hot-Plug AG Drive" at bounding box center [80, 144] width 50 height 17
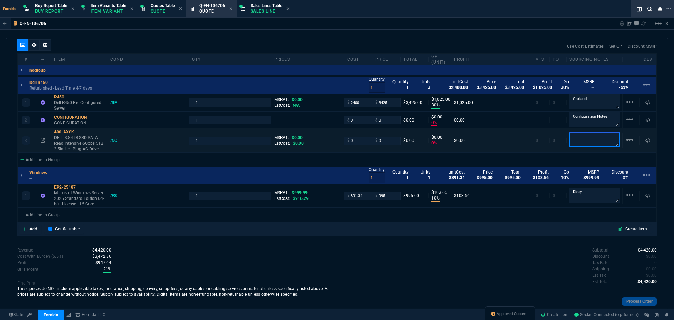
click at [590, 145] on textarea at bounding box center [595, 140] width 50 height 14
type textarea "Might need to upgrade to SAS"
click at [362, 141] on input "0" at bounding box center [358, 141] width 22 height 8
type input "600"
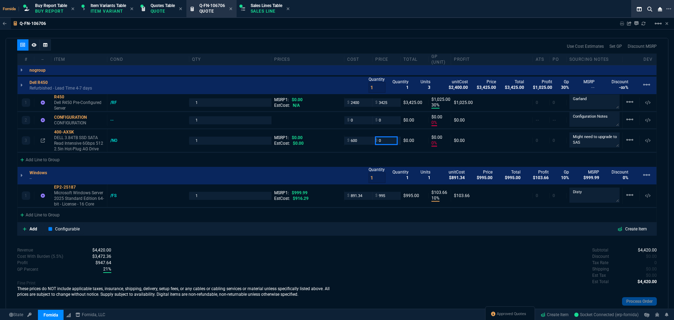
type input "600"
type input "-100"
type input "-600"
click at [79, 134] on icon at bounding box center [79, 132] width 4 height 4
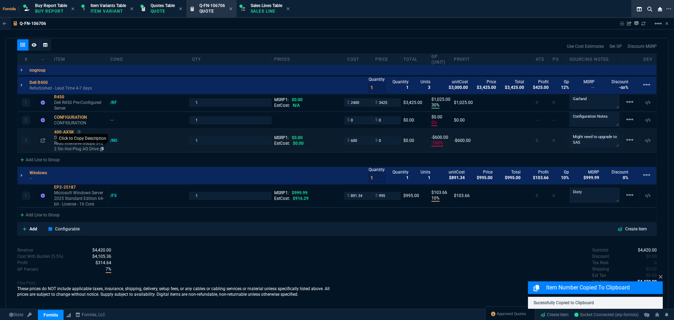
click at [101, 150] on icon at bounding box center [102, 149] width 4 height 4
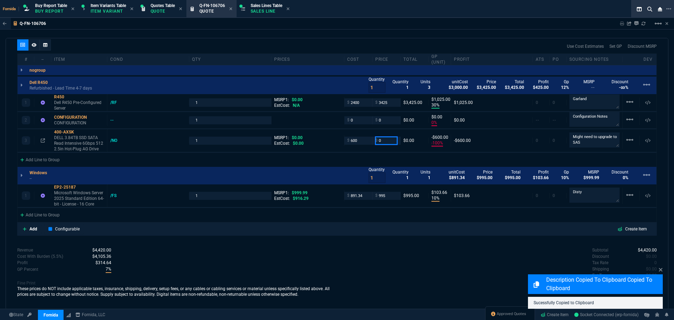
drag, startPoint x: 382, startPoint y: 142, endPoint x: 369, endPoint y: 160, distance: 22.0
click at [382, 142] on input "0" at bounding box center [386, 141] width 22 height 8
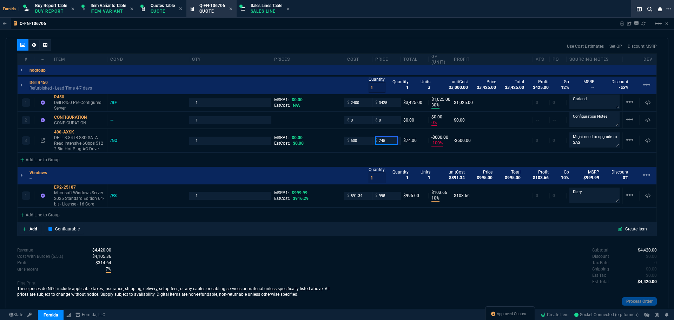
type input "745"
type input "19"
type input "145"
click at [446, 247] on div "quote Q-FN-106706 draft Fornida, LLC [STREET_ADDRESS] Details Number Q-FN-10670…" at bounding box center [337, 174] width 663 height 272
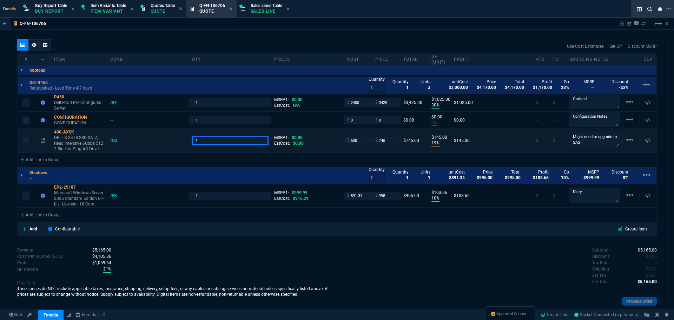
drag, startPoint x: 221, startPoint y: 144, endPoint x: 241, endPoint y: 171, distance: 33.6
click at [221, 144] on input "1" at bounding box center [230, 141] width 76 height 8
type input "8"
click at [319, 273] on div "Revenue $5,165.00 Cost $3,891.34 Cost With Burden (5.5%) $4,105.36 Profit $1,05…" at bounding box center [177, 283] width 320 height 72
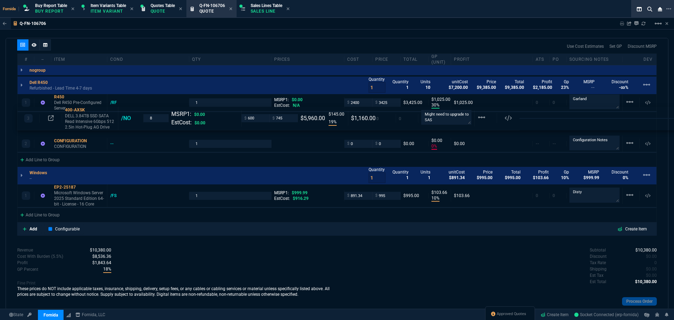
drag, startPoint x: 81, startPoint y: 122, endPoint x: 79, endPoint y: 119, distance: 4.3
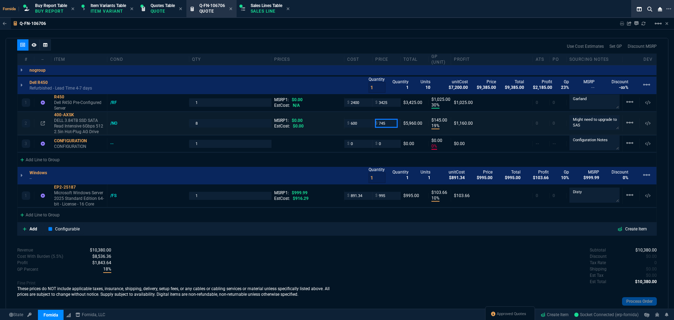
click at [382, 126] on input "745" at bounding box center [386, 123] width 22 height 8
type input "745"
click at [247, 290] on p "These prices do NOT include applicable taxes, insurance, shipping, delivery, se…" at bounding box center [177, 291] width 320 height 11
click at [340, 255] on div "Subtotal $10,380.00 Discount $0.00 Tax Rate 0 Shipping $0.00 Est Tax $0.00 Est …" at bounding box center [497, 266] width 320 height 39
drag, startPoint x: 104, startPoint y: 9, endPoint x: 132, endPoint y: 14, distance: 28.7
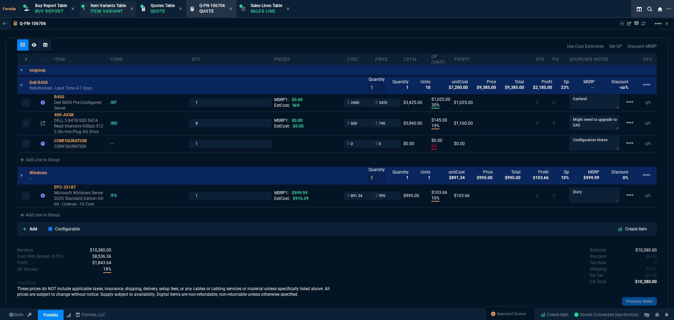
click at [104, 9] on p "Item Variant" at bounding box center [108, 11] width 35 height 6
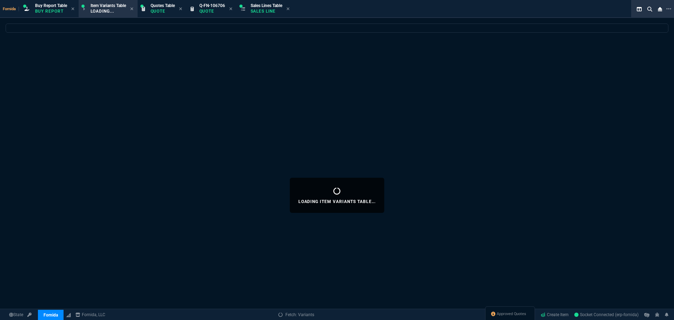
select select
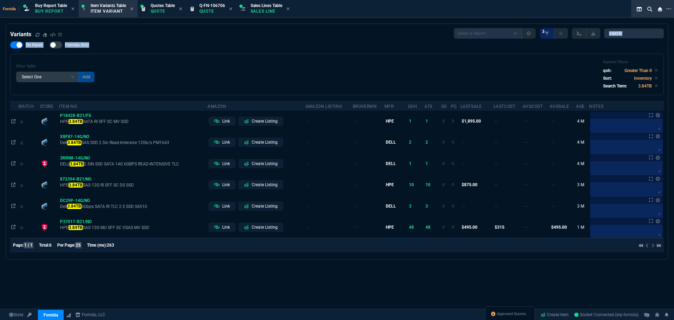
click at [586, 33] on div "Variants Select a Report ProblemInventory-7-17-23 BrokerBin22 Listed On Amazon …" at bounding box center [337, 141] width 654 height 227
click at [646, 31] on input "3.84TB" at bounding box center [634, 33] width 60 height 10
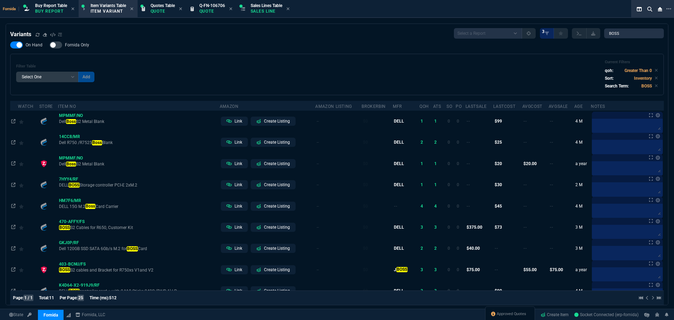
click at [393, 96] on div "Variants Select a Report ProblemInventory-7-17-23 BrokerBin22 Listed On Amazon …" at bounding box center [337, 194] width 654 height 333
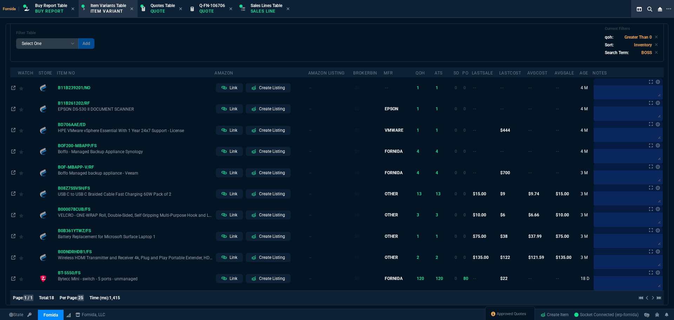
scroll to position [0, 0]
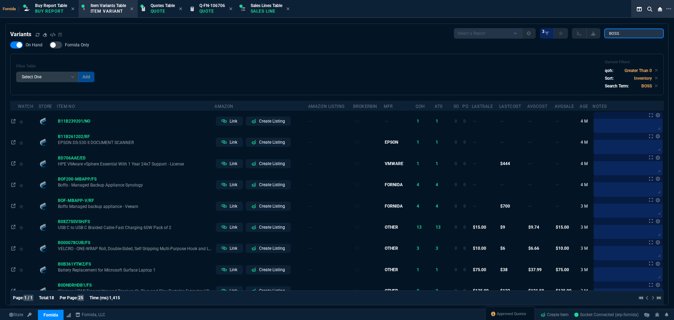
click at [635, 34] on input "BOSS" at bounding box center [634, 33] width 60 height 10
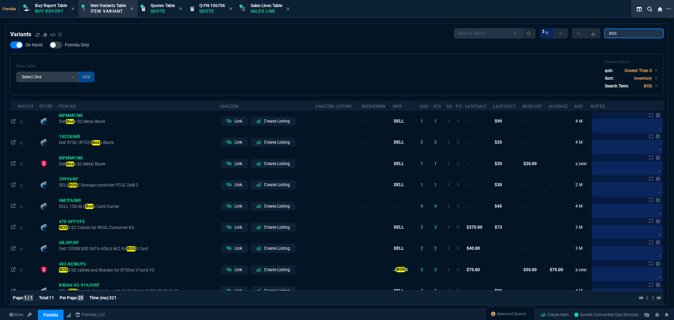
type input "BOSS"
drag, startPoint x: 362, startPoint y: 50, endPoint x: 366, endPoint y: 50, distance: 3.9
click at [362, 50] on div "On Hand Fornida Only Filter Table Select One Add Filter () Age (daysAgo) Amazon…" at bounding box center [337, 68] width 654 height 54
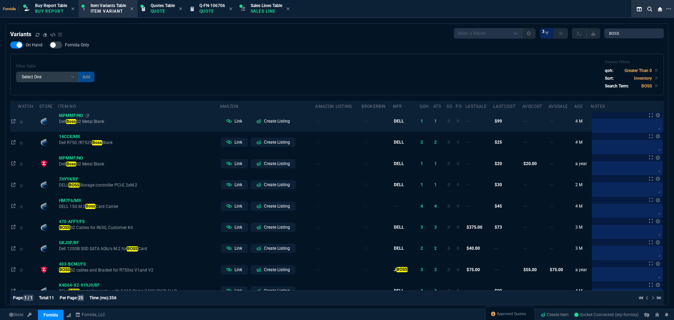
scroll to position [35, 0]
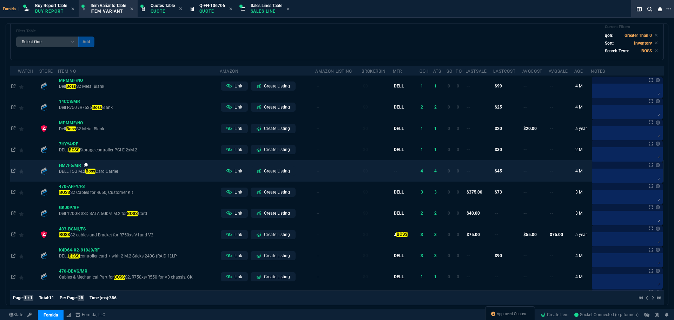
click at [85, 164] on icon at bounding box center [86, 165] width 4 height 4
drag, startPoint x: 85, startPoint y: 164, endPoint x: 57, endPoint y: 164, distance: 28.5
click at [85, 164] on icon at bounding box center [86, 165] width 4 height 4
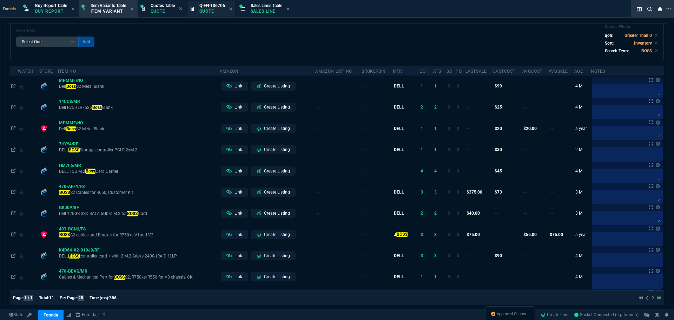
drag, startPoint x: 217, startPoint y: 11, endPoint x: 187, endPoint y: 35, distance: 38.8
click at [217, 11] on p "Quote" at bounding box center [213, 11] width 26 height 6
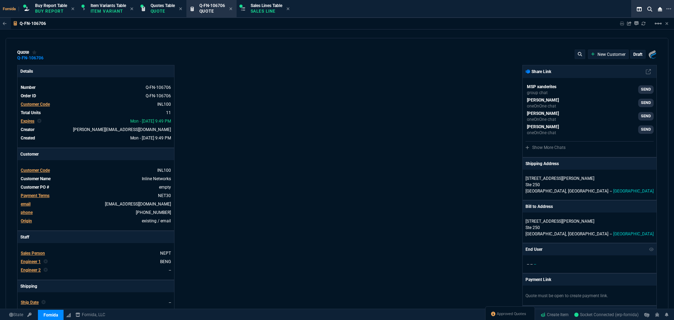
type input "30"
type input "1025"
type input "19"
type input "145"
type input "0"
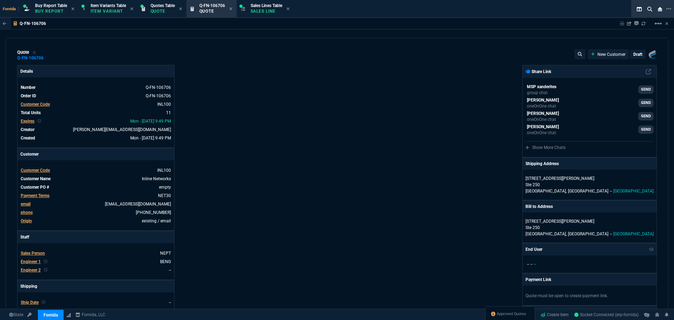
type input "0"
type input "10"
type input "104"
type input "0"
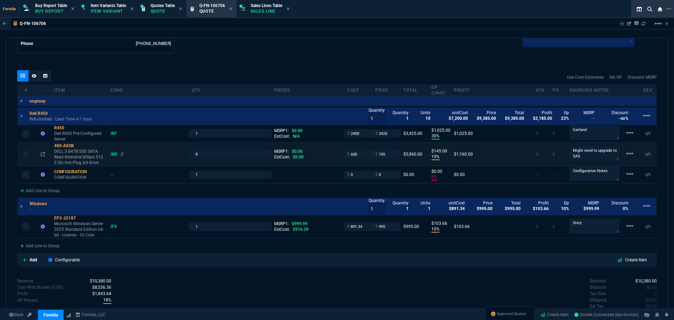
scroll to position [421, 0]
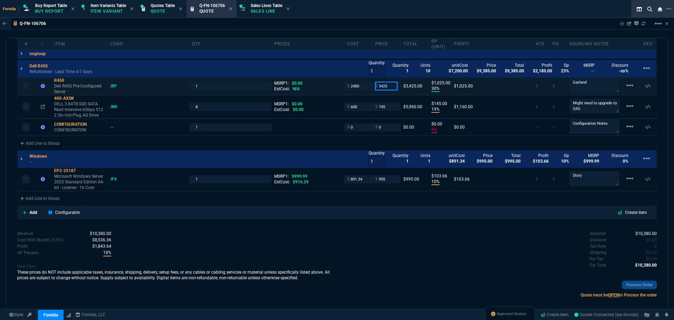
drag, startPoint x: 379, startPoint y: 86, endPoint x: 375, endPoint y: 86, distance: 4.2
click at [379, 86] on input "3425" at bounding box center [386, 86] width 22 height 8
click at [354, 88] on input "2400" at bounding box center [358, 86] width 22 height 8
type input "0"
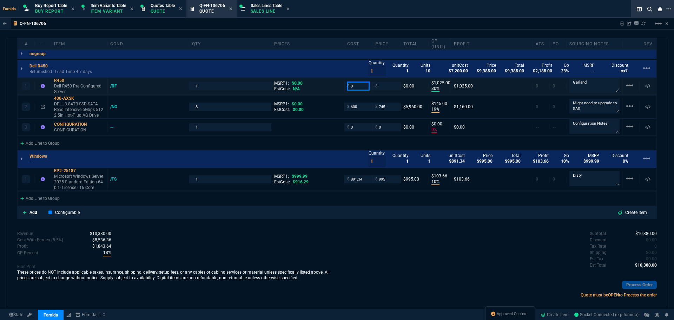
type input "0"
drag, startPoint x: 378, startPoint y: 85, endPoint x: 371, endPoint y: 88, distance: 7.6
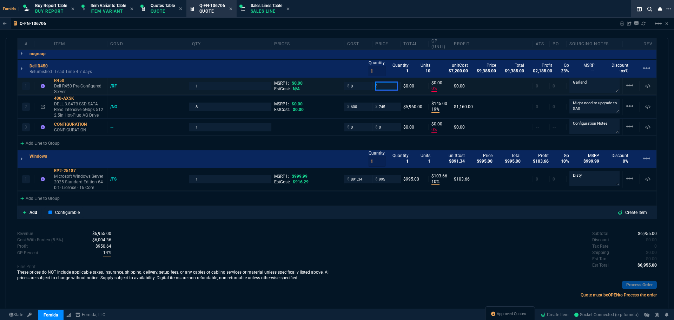
click at [373, 85] on div "$" at bounding box center [387, 86] width 28 height 8
type input "0"
click at [385, 239] on div "Subtotal $6,955.00 Discount $0.00 Tax Rate 0 Shipping $0.00 Est Tax $0.00 Est T…" at bounding box center [497, 249] width 320 height 39
drag, startPoint x: 66, startPoint y: 104, endPoint x: 72, endPoint y: 117, distance: 14.5
click at [66, 104] on p "DELL 3.84TB SSD SATA Read Intensive 6Gbps 512 2.5in Hot-Plug AG Drive" at bounding box center [79, 109] width 50 height 17
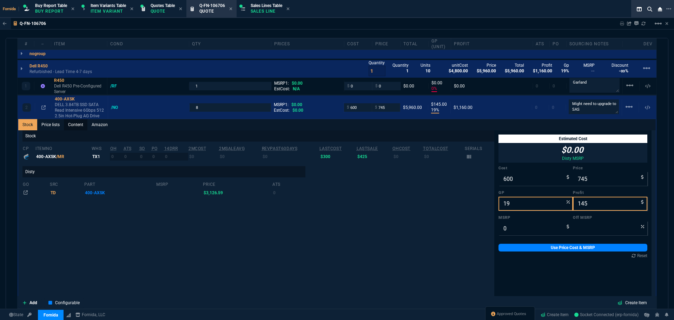
click at [76, 129] on link "Content" at bounding box center [76, 124] width 24 height 11
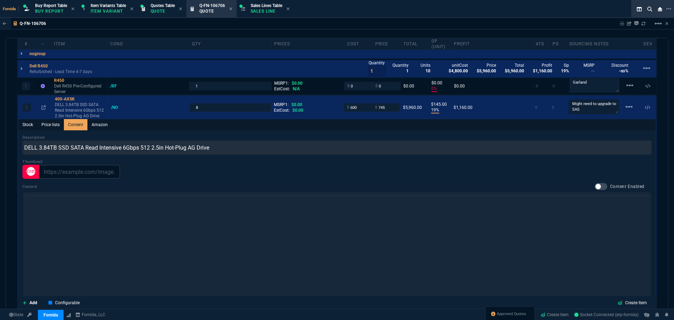
scroll to position [0, 0]
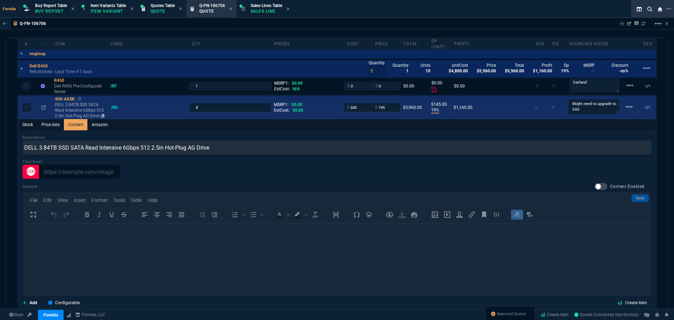
click at [73, 113] on p "DELL 3.84TB SSD SATA Read Intensive 6Gbps 512 2.5in Hot-Plug AG Drive" at bounding box center [80, 110] width 50 height 17
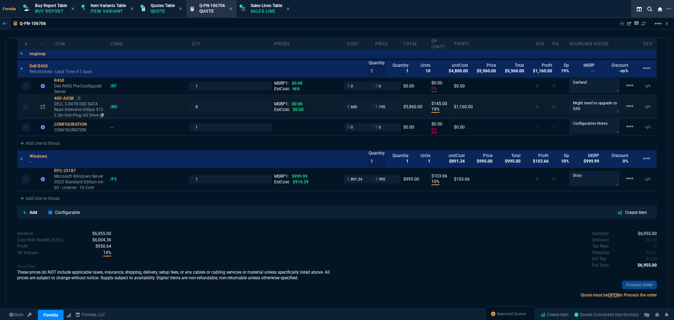
type input "19"
type input "145"
click at [56, 201] on div "Add Line to Group" at bounding box center [40, 197] width 45 height 13
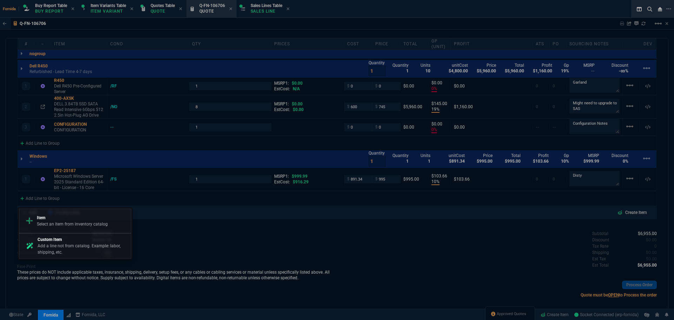
click at [218, 212] on div at bounding box center [337, 160] width 674 height 320
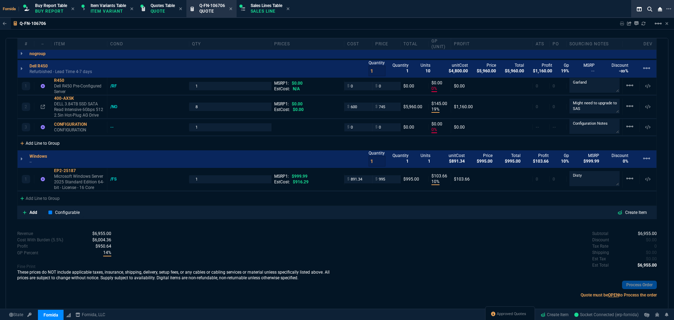
click at [55, 138] on div "Add Line to Group" at bounding box center [40, 142] width 45 height 13
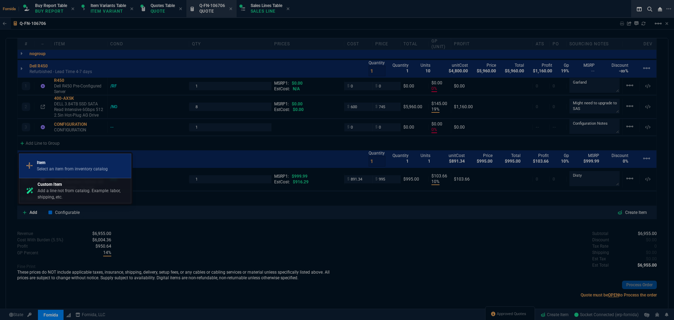
click at [76, 168] on p "Select an item from inventory catalog" at bounding box center [72, 169] width 71 height 6
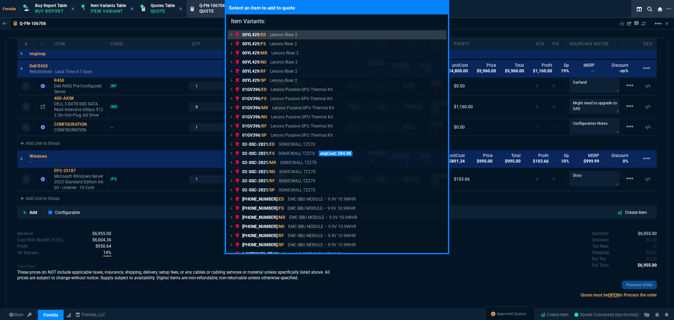
click at [122, 117] on div "Select an item to add to quote Item Variants: 00YL429 /ED Lenovo Riser 2 00YL42…" at bounding box center [337, 160] width 674 height 320
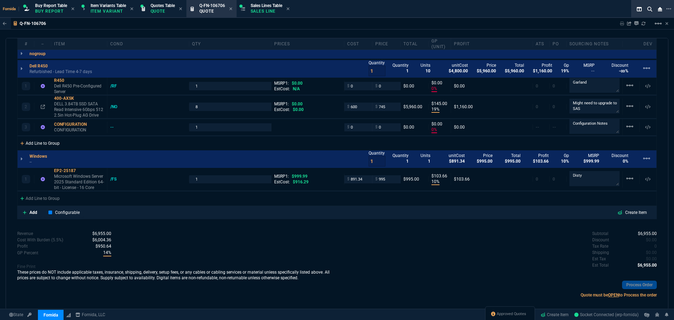
click at [50, 142] on div "Add Line to Group" at bounding box center [40, 142] width 45 height 13
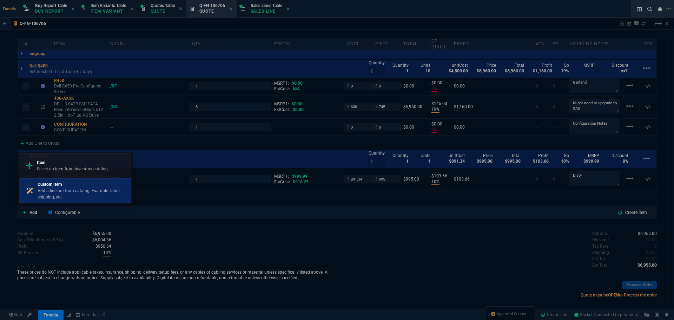
click at [72, 187] on p "Custom Item" at bounding box center [83, 184] width 91 height 6
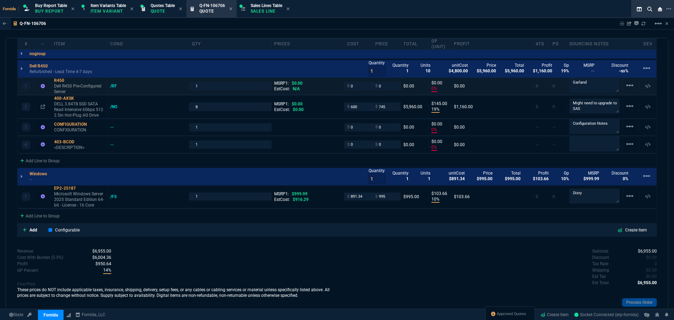
type input "0"
type input "19"
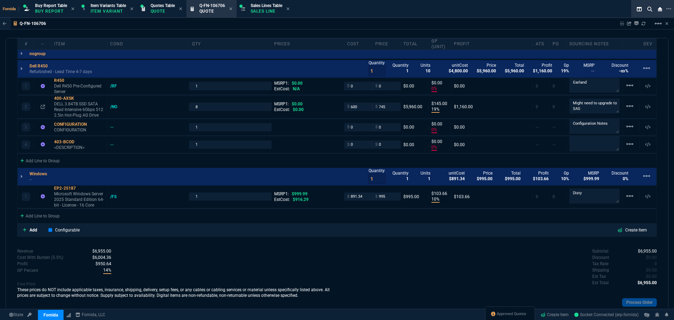
type input "145"
type input "0"
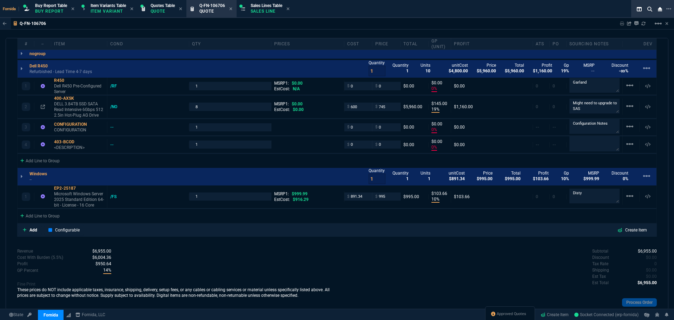
type input "10"
type input "104"
type input "0"
click at [73, 143] on div "403-BCOD" at bounding box center [79, 142] width 50 height 6
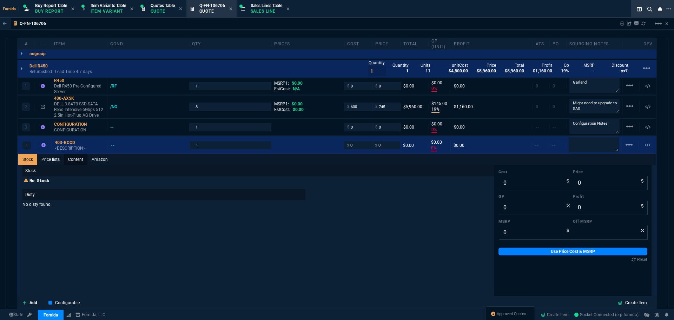
click at [79, 159] on link "Content" at bounding box center [76, 159] width 24 height 11
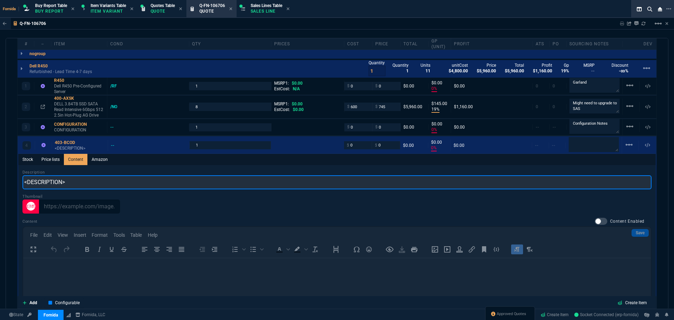
click at [90, 177] on input "<DESCRIPTION>" at bounding box center [336, 182] width 629 height 14
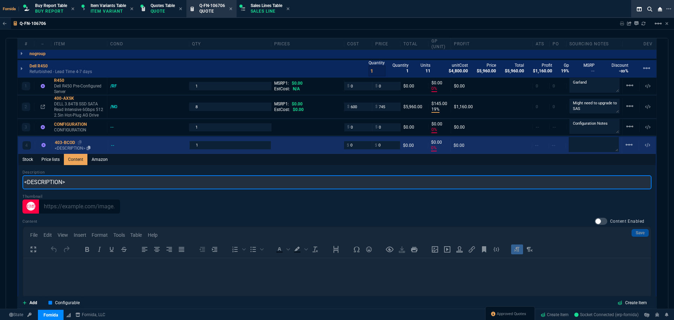
paste input "BOSS controller card + with 2 M.2 Sticks 240G (RAID 1)"
type input "BOSS controller card + with 2 M.2 Sticks 240G (RAID 1)"
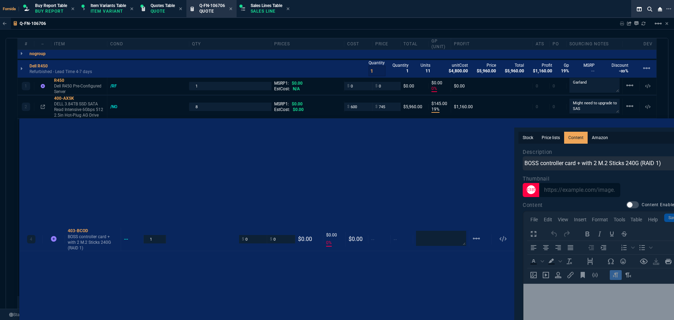
drag, startPoint x: 67, startPoint y: 143, endPoint x: 69, endPoint y: 125, distance: 18.3
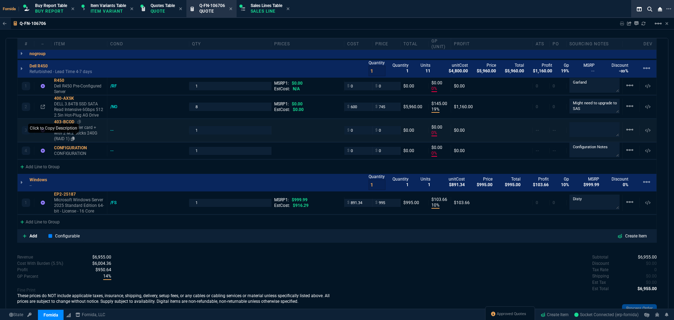
type input "0"
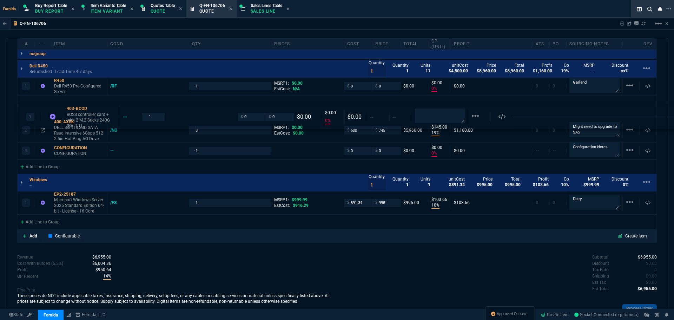
drag, startPoint x: 68, startPoint y: 133, endPoint x: 74, endPoint y: 113, distance: 20.7
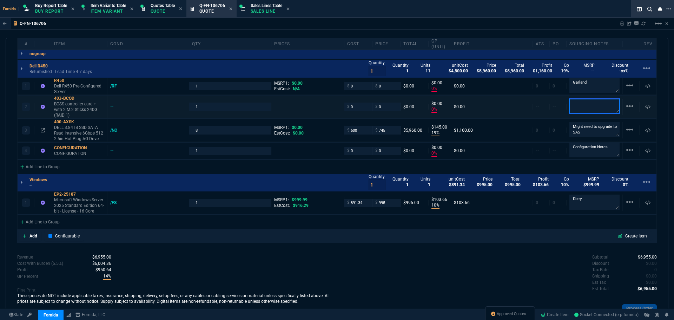
click at [582, 111] on textarea at bounding box center [595, 106] width 50 height 15
paste textarea "HM7F6 + x2 CM88M"
type textarea "HM7F6 + x2 CM88M"
click at [463, 12] on div "Fornida Buy Report Table Buy Report Item Variants Table Item Variant Quotes Tab…" at bounding box center [323, 9] width 646 height 18
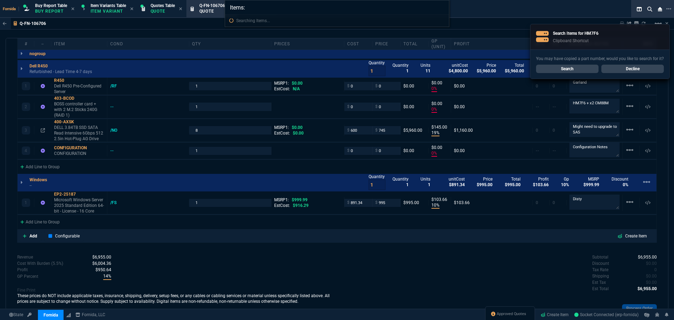
type input "Items: HM7F6"
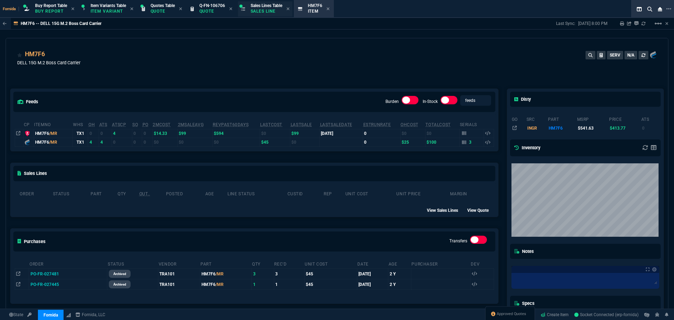
click at [215, 8] on p "Quote" at bounding box center [213, 11] width 26 height 6
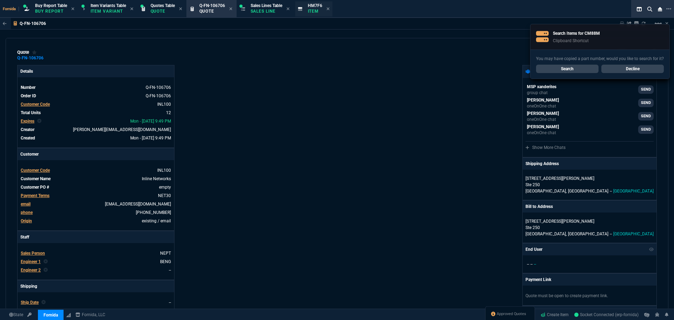
type input "0"
type input "19"
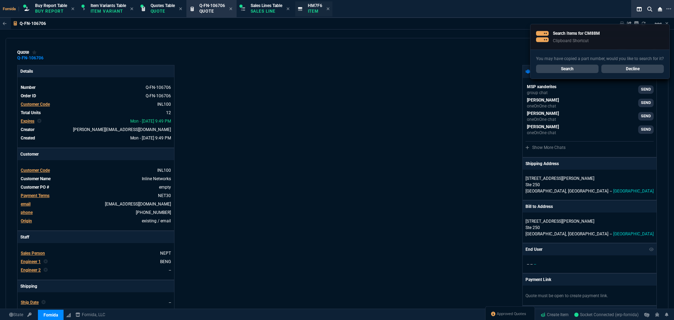
type input "145"
type input "0"
type input "10"
type input "104"
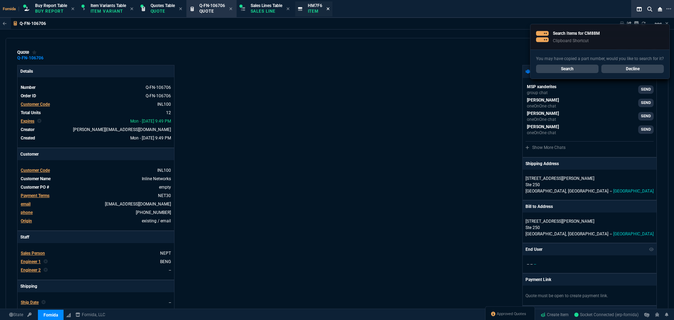
type input "0"
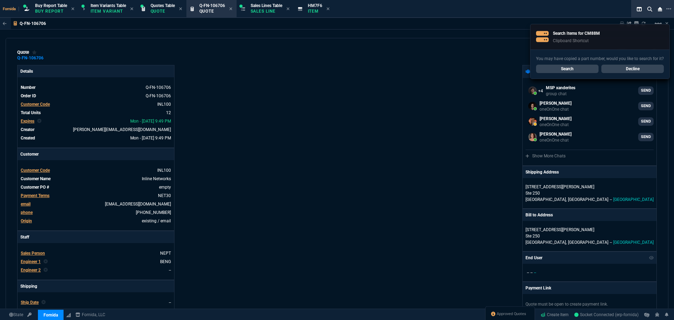
click at [330, 7] on icon at bounding box center [328, 9] width 3 height 4
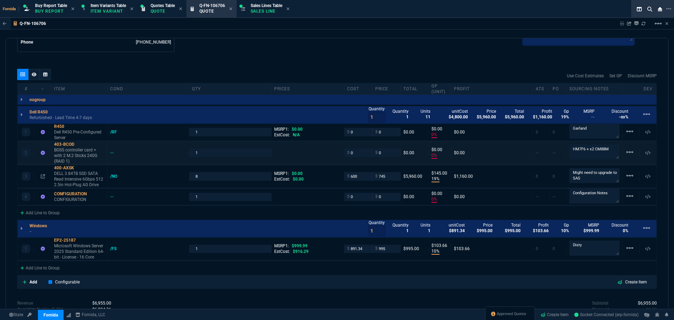
scroll to position [386, 0]
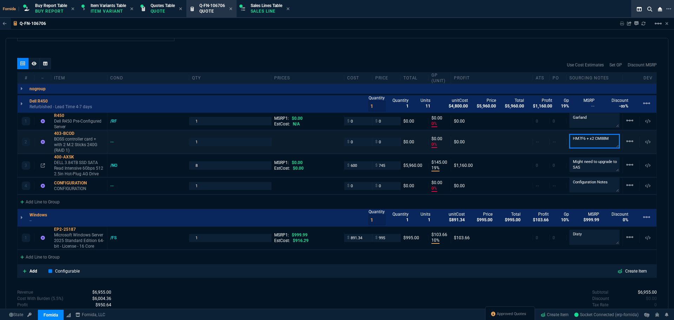
click at [598, 143] on textarea "HM7F6 + x2 CM88M" at bounding box center [595, 141] width 50 height 14
paste textarea "24 + x2 50 = $125"
type textarea "HM7F6 + x2 CM88M 24 + x2 50 = $125"
drag, startPoint x: 429, startPoint y: 39, endPoint x: 358, endPoint y: 102, distance: 94.5
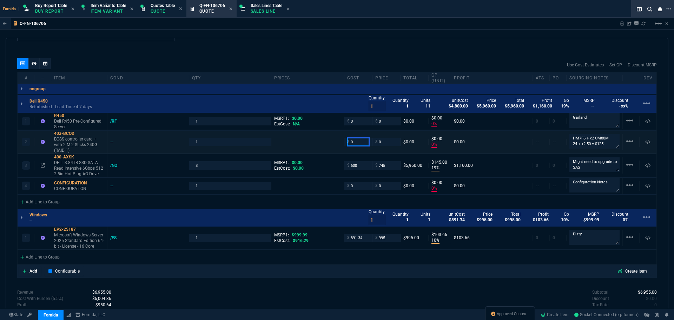
click at [358, 143] on input "0" at bounding box center [358, 142] width 22 height 8
type input "125"
type input "-100"
type input "-125"
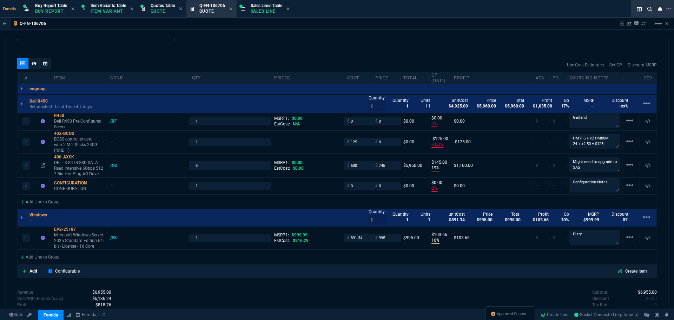
drag, startPoint x: 317, startPoint y: 7, endPoint x: 317, endPoint y: 23, distance: 15.8
click at [317, 9] on div "Fornida Buy Report Table Buy Report Item Variants Table Item Variant Quotes Tab…" at bounding box center [323, 9] width 646 height 18
click at [69, 143] on p "BOSS controller card + with 2 M.2 Sticks 240G (RAID 1)" at bounding box center [79, 144] width 50 height 17
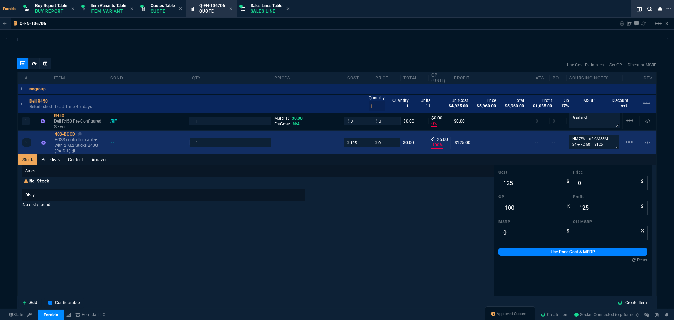
click at [65, 143] on p "BOSS controller card + with 2 M.2 Sticks 240G (RAID 1)" at bounding box center [80, 145] width 50 height 17
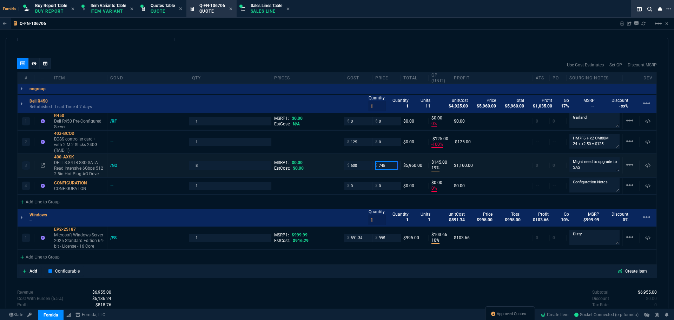
click at [385, 167] on input "745" at bounding box center [386, 165] width 22 height 8
type input "0"
click at [427, 48] on div "quote Q-FN-106706 draft Fornida, LLC [STREET_ADDRESS] Details Number Q-FN-10670…" at bounding box center [337, 174] width 663 height 272
type input "0"
type input "-100"
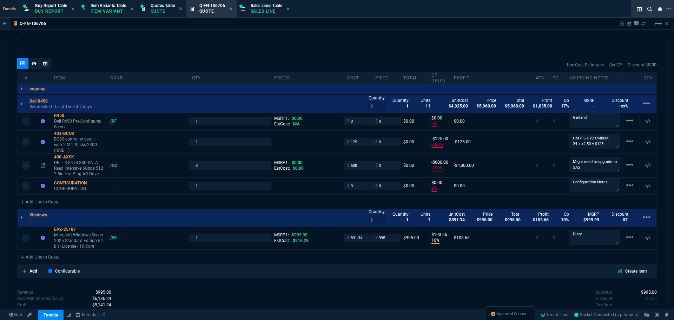
type input "-600"
click at [35, 66] on icon at bounding box center [34, 63] width 5 height 4
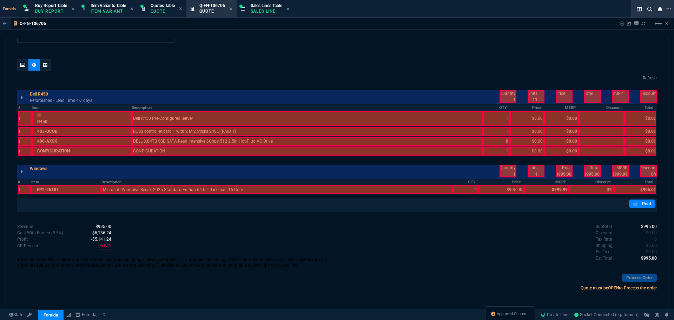
scroll to position [385, 0]
click at [178, 109] on th "Description" at bounding box center [308, 108] width 352 height 6
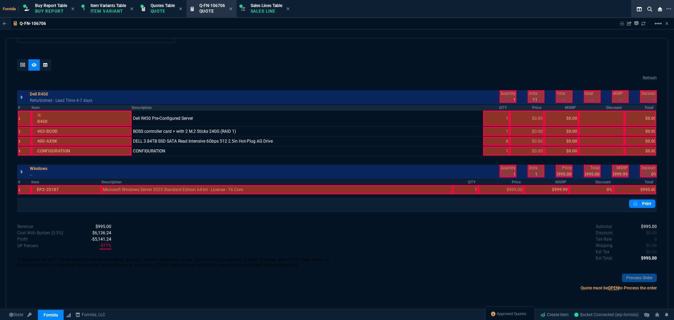
click at [497, 107] on th "QTY" at bounding box center [496, 108] width 27 height 6
click at [504, 97] on div at bounding box center [508, 96] width 17 height 13
click at [561, 96] on div at bounding box center [564, 96] width 17 height 13
click at [594, 96] on div at bounding box center [592, 96] width 17 height 13
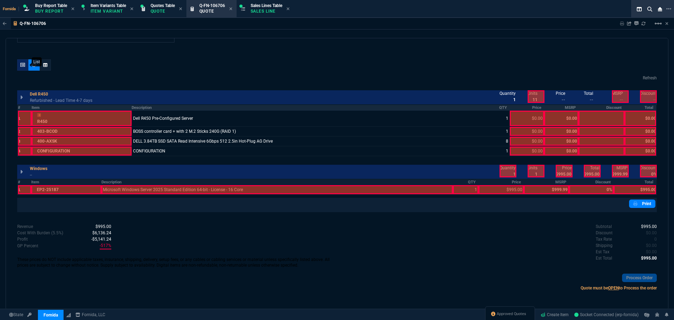
click at [22, 67] on icon at bounding box center [22, 65] width 5 height 4
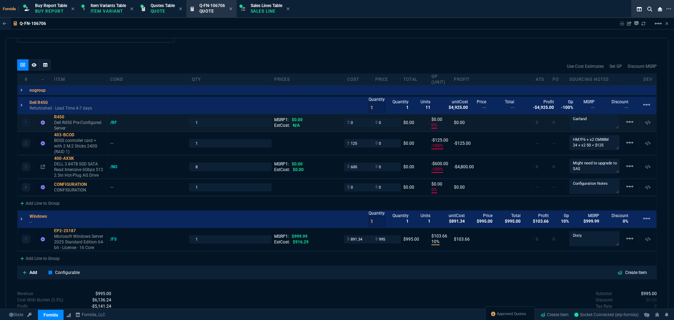
type input "0"
type input "-100"
type input "-125"
type input "-100"
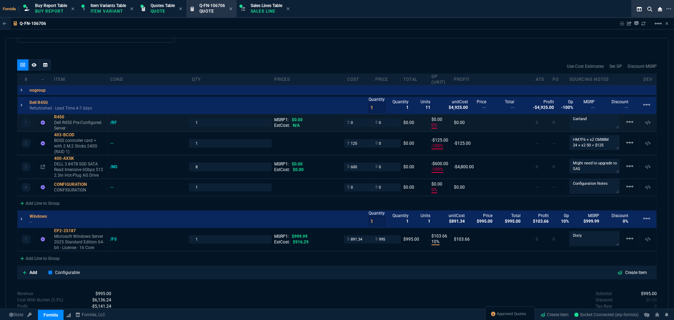
type input "-600"
type input "0"
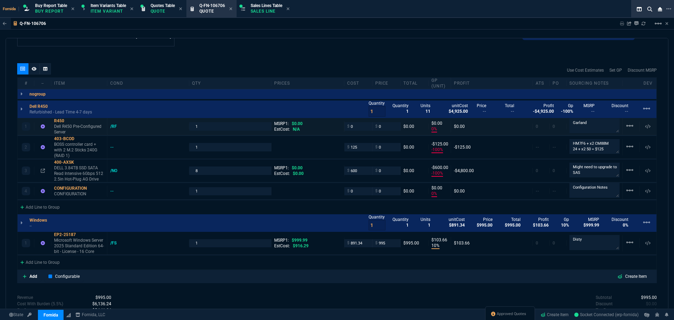
type input "10"
type input "104"
type input "0"
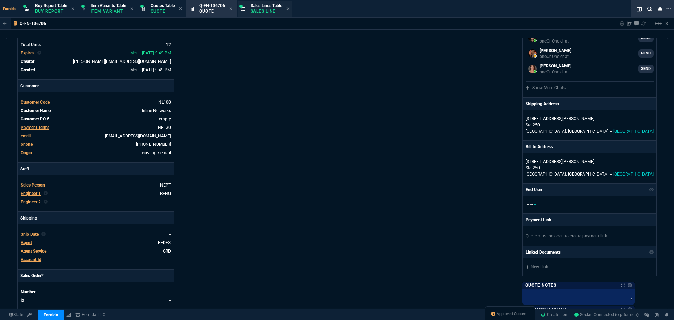
scroll to position [0, 0]
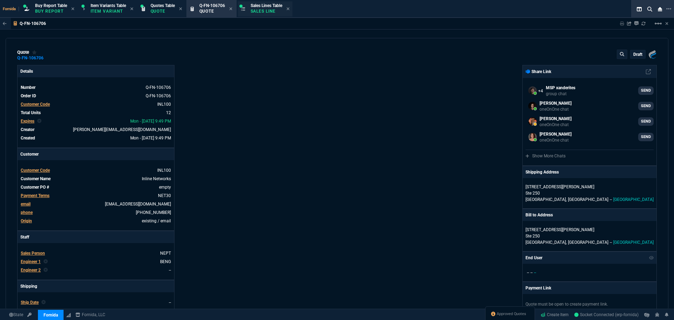
click at [262, 7] on span "Sales Lines Table" at bounding box center [267, 5] width 32 height 5
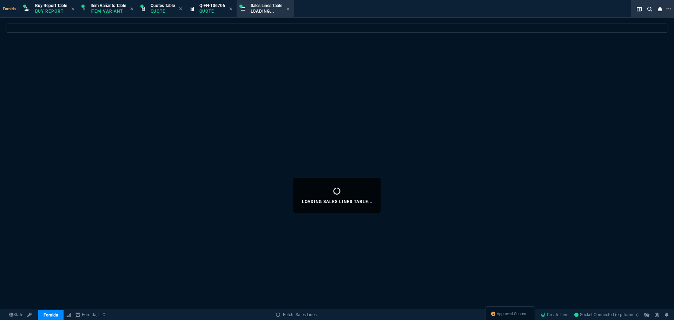
select select
